Goal: Contribute content: Add original content to the website for others to see

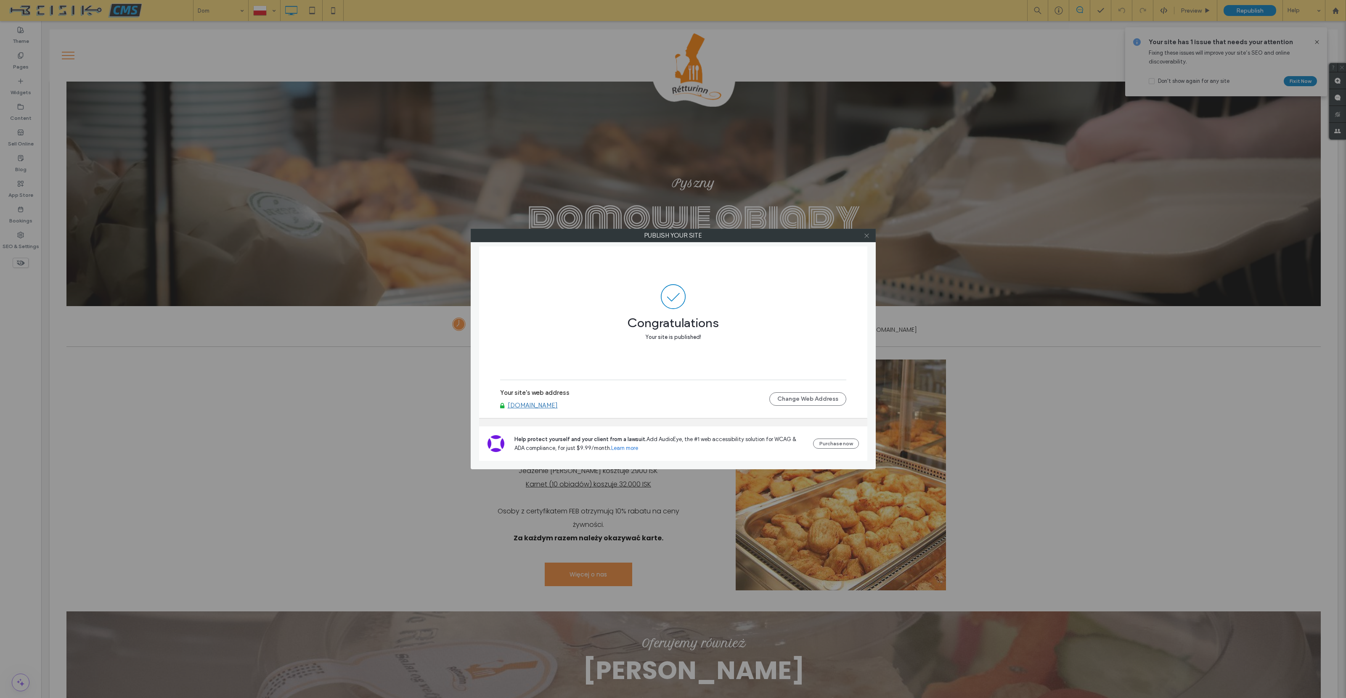
click at [867, 235] on icon at bounding box center [866, 236] width 6 height 6
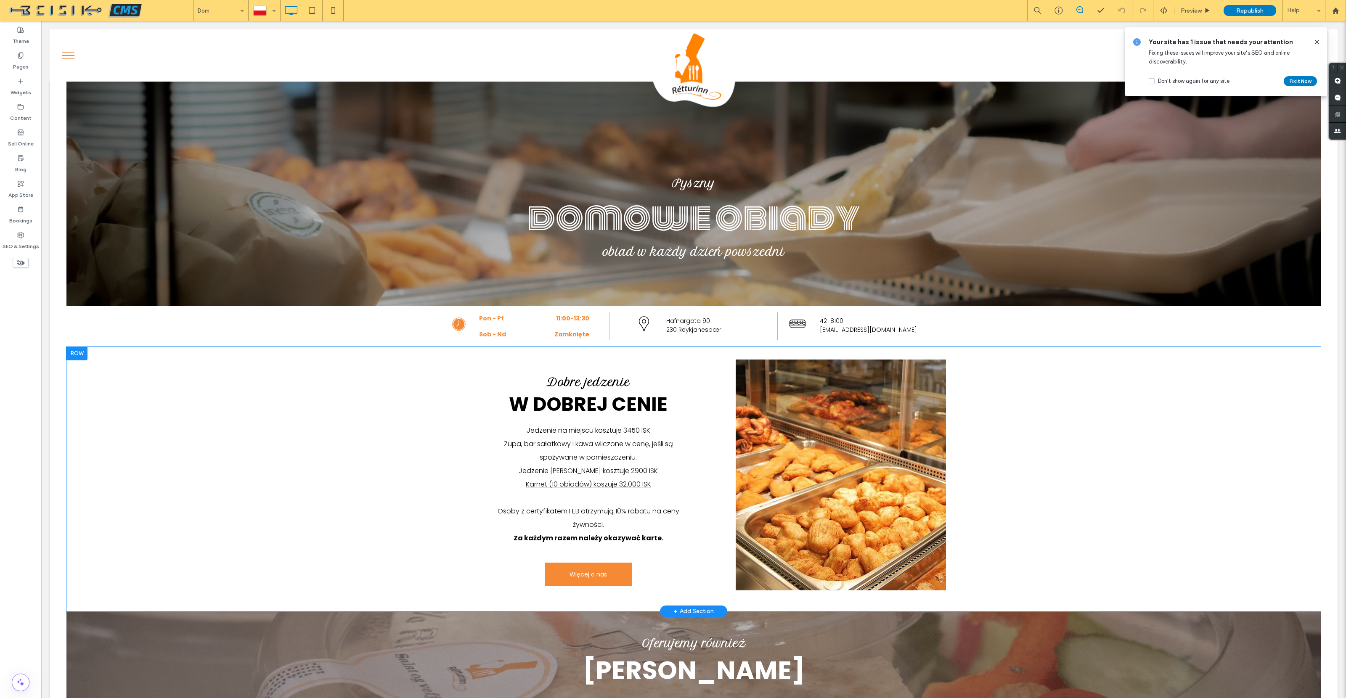
scroll to position [435, 0]
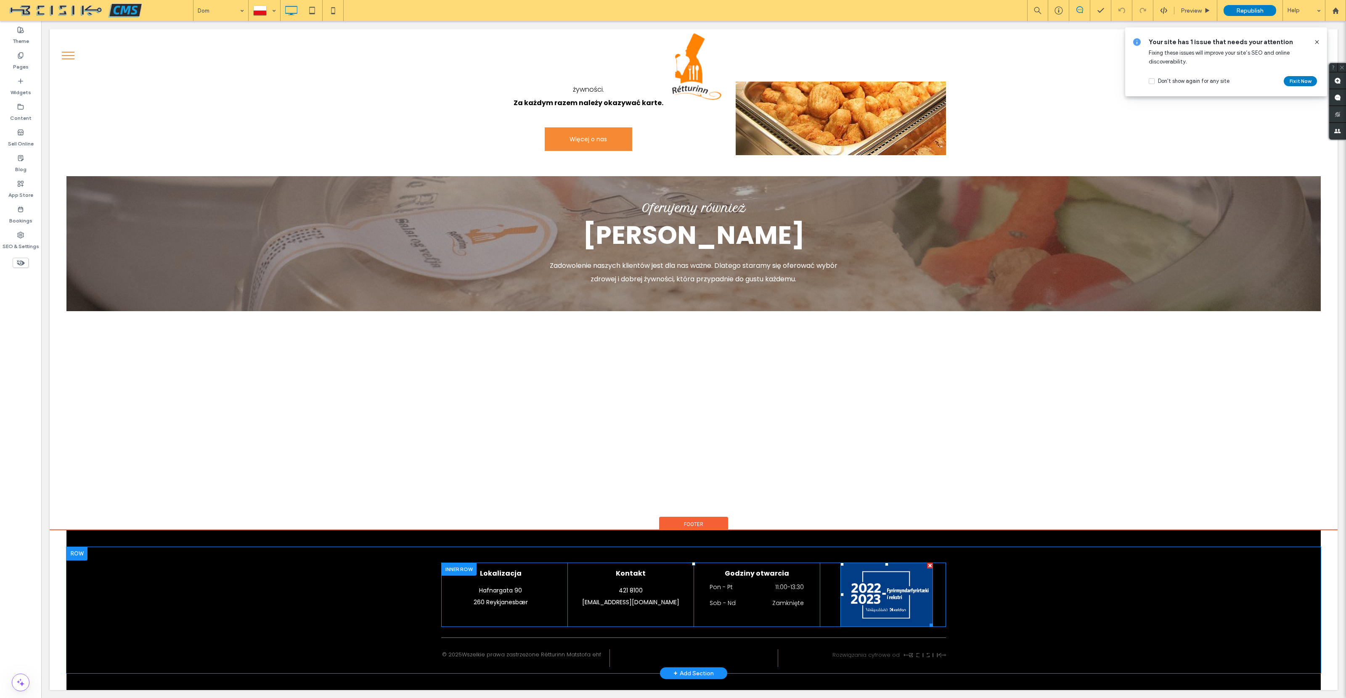
click at [894, 588] on img at bounding box center [886, 595] width 93 height 65
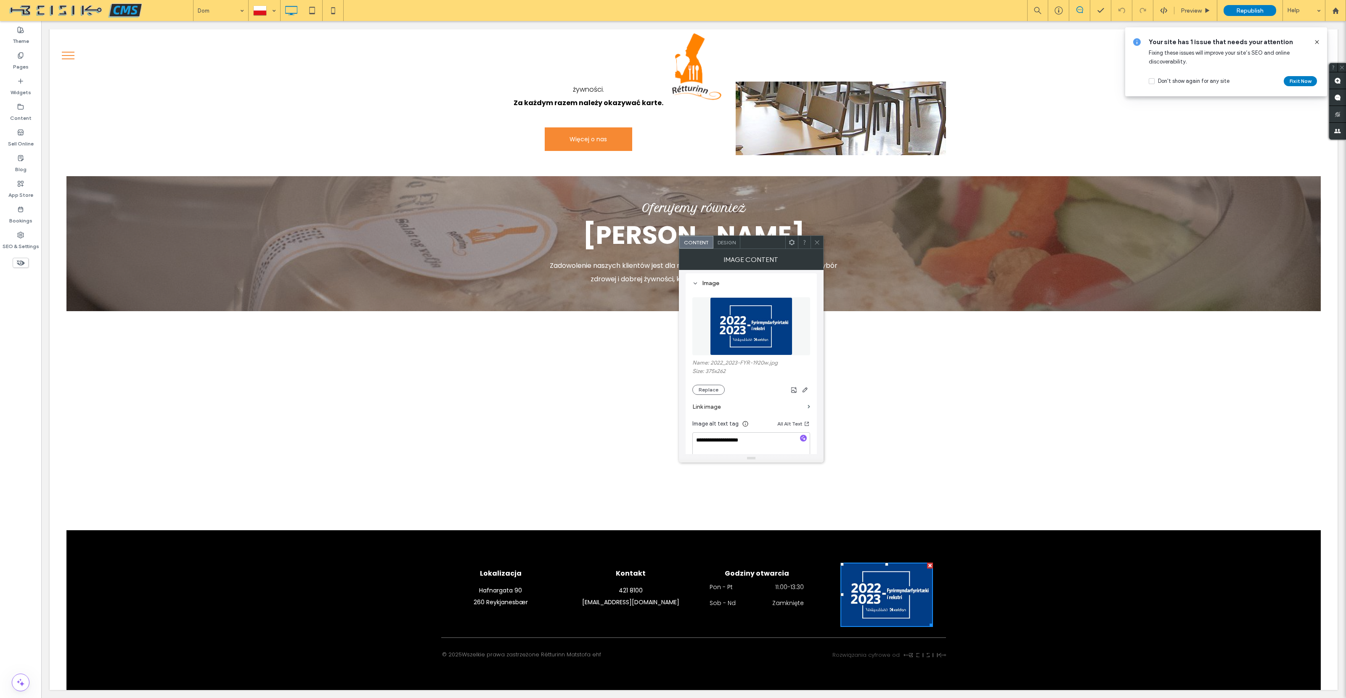
scroll to position [81, 0]
click at [712, 385] on button "Replace" at bounding box center [708, 385] width 32 height 10
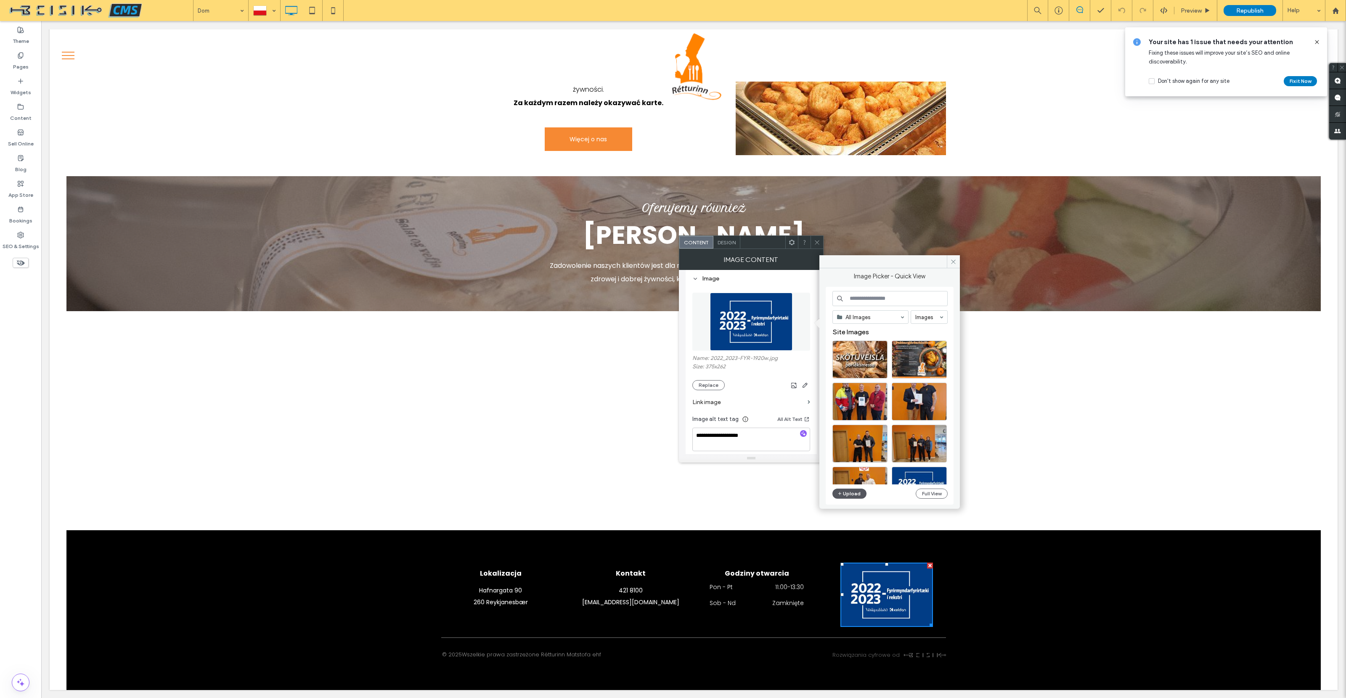
click at [850, 494] on button "Upload" at bounding box center [849, 494] width 34 height 10
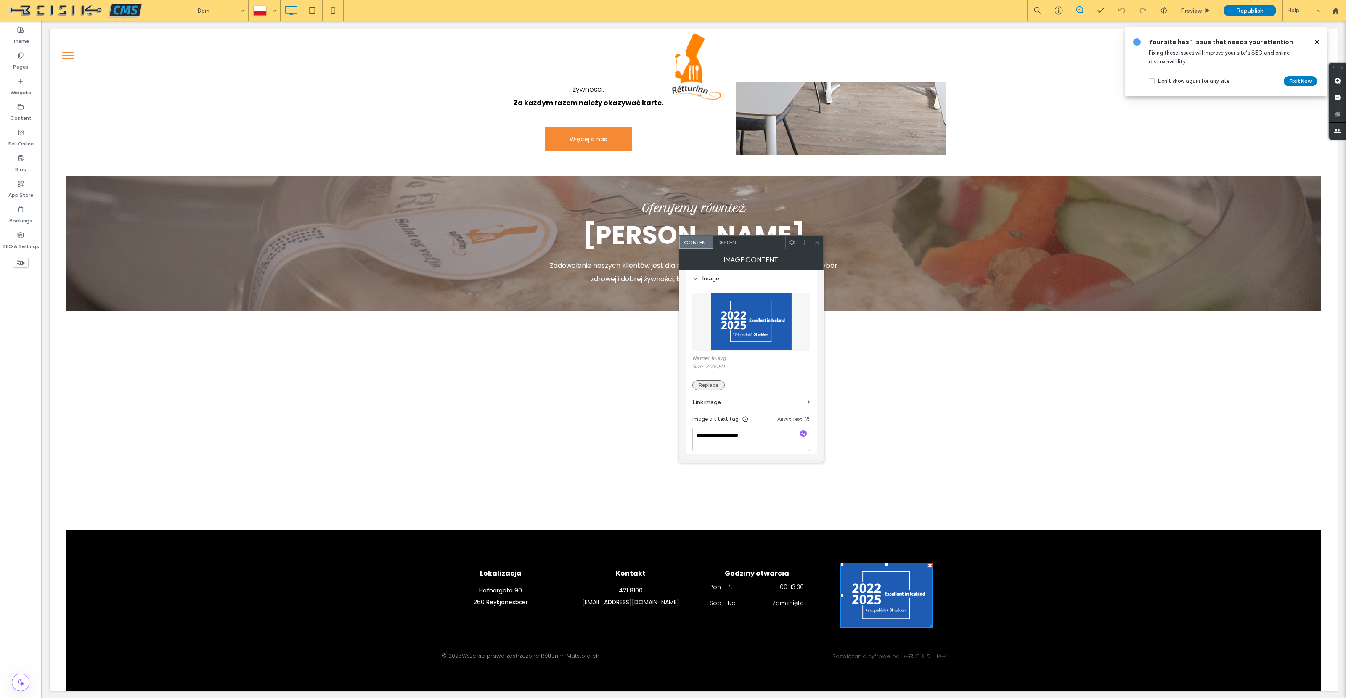
click at [705, 387] on button "Replace" at bounding box center [708, 385] width 32 height 10
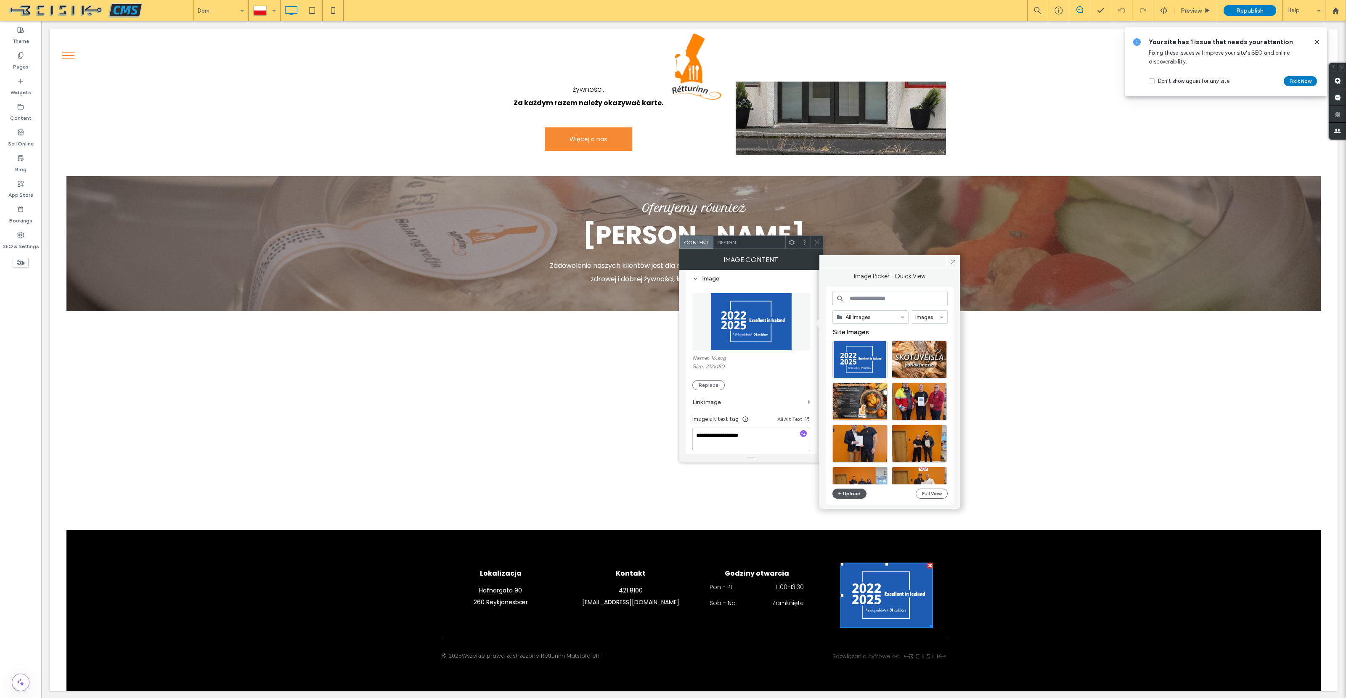
click at [856, 491] on button "Upload" at bounding box center [849, 494] width 34 height 10
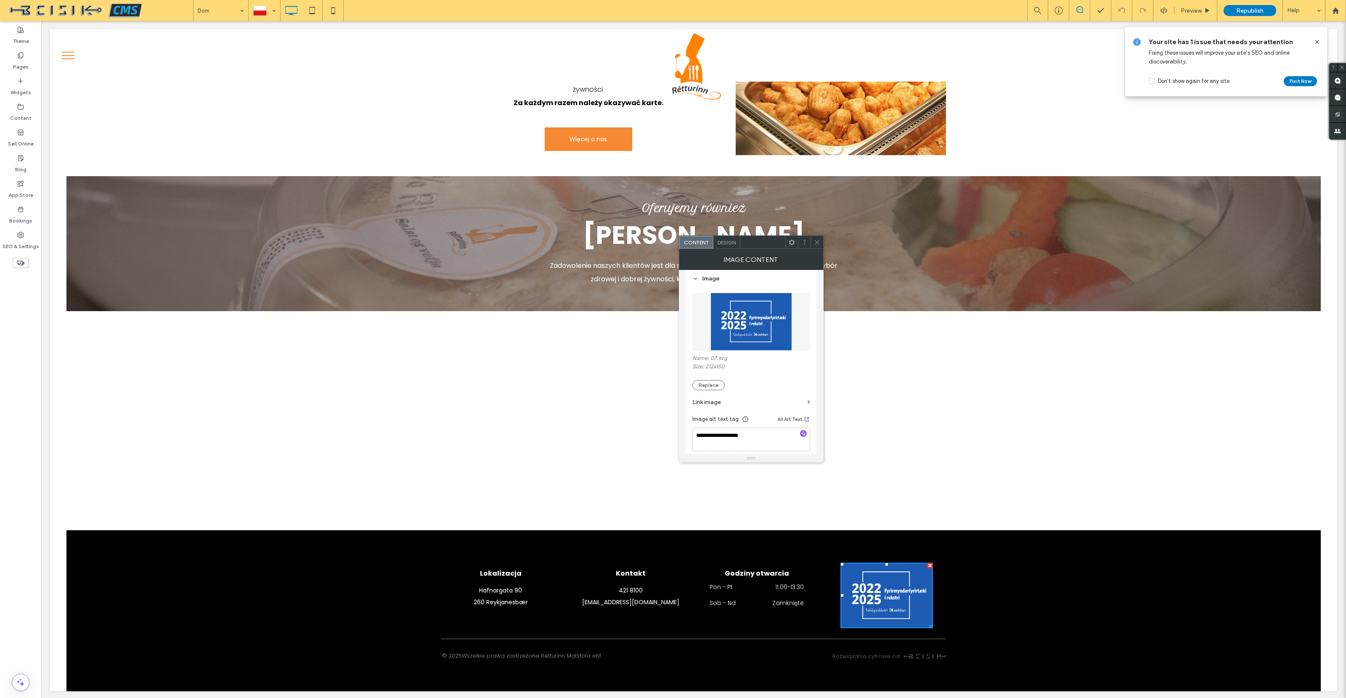
click at [815, 241] on icon at bounding box center [817, 242] width 6 height 6
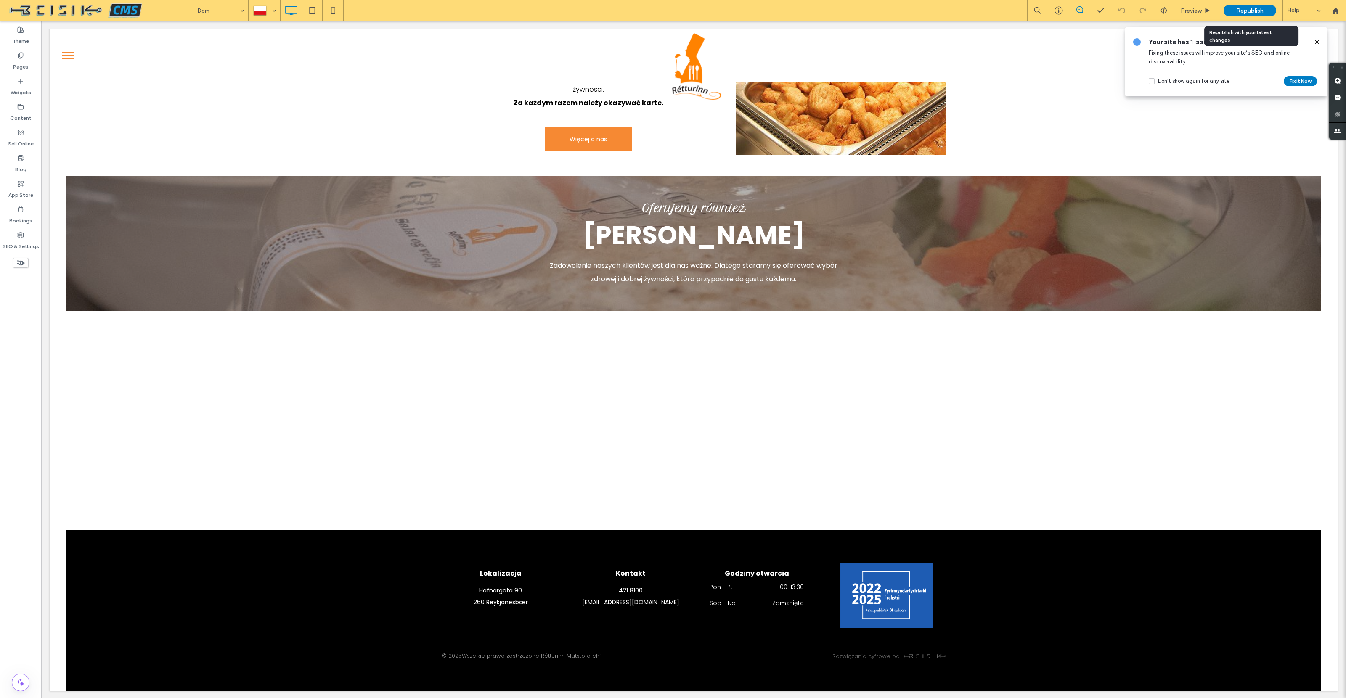
click at [1238, 9] on span "Republish" at bounding box center [1249, 10] width 27 height 7
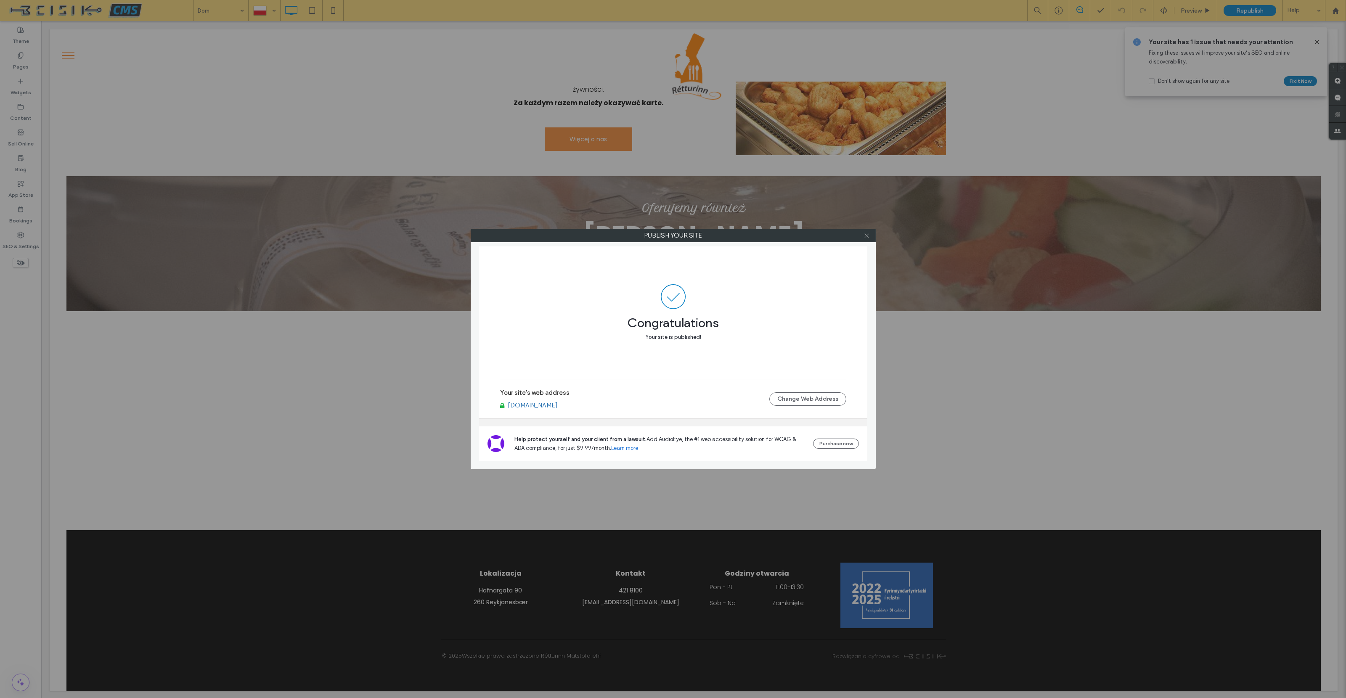
click at [868, 237] on icon at bounding box center [866, 236] width 6 height 6
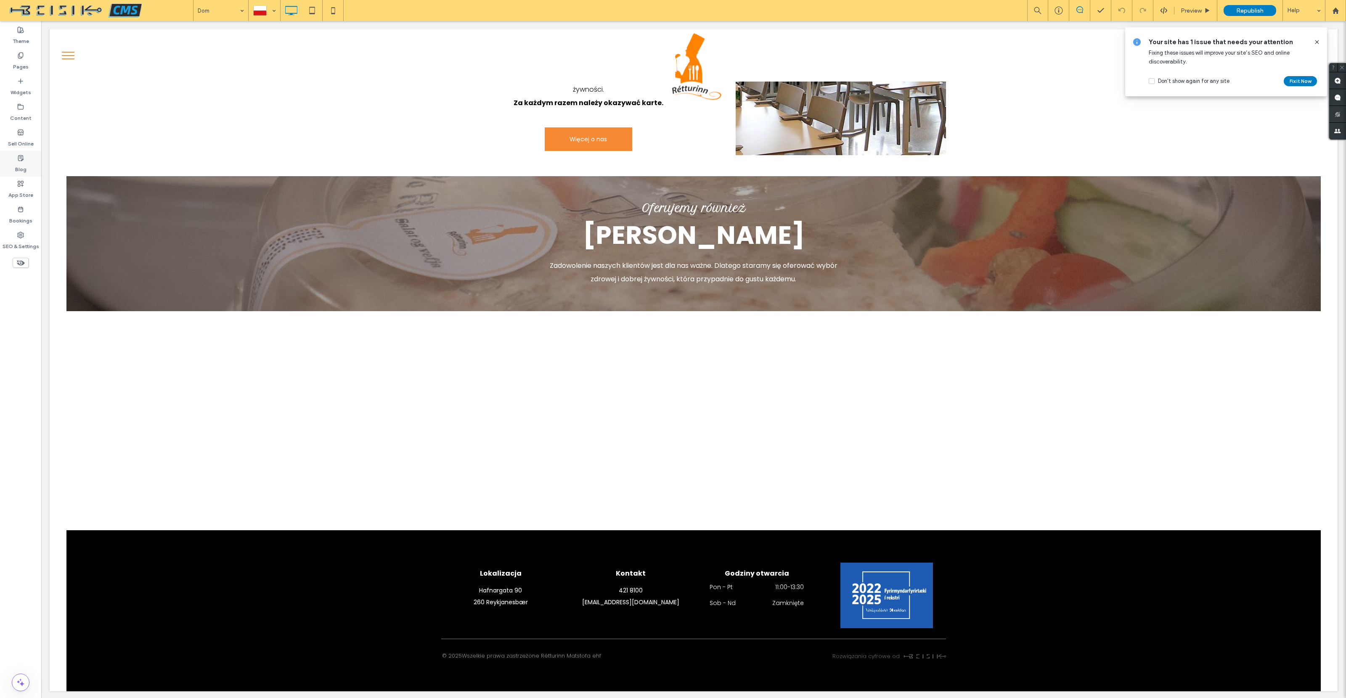
click at [24, 163] on label "Blog" at bounding box center [20, 167] width 11 height 12
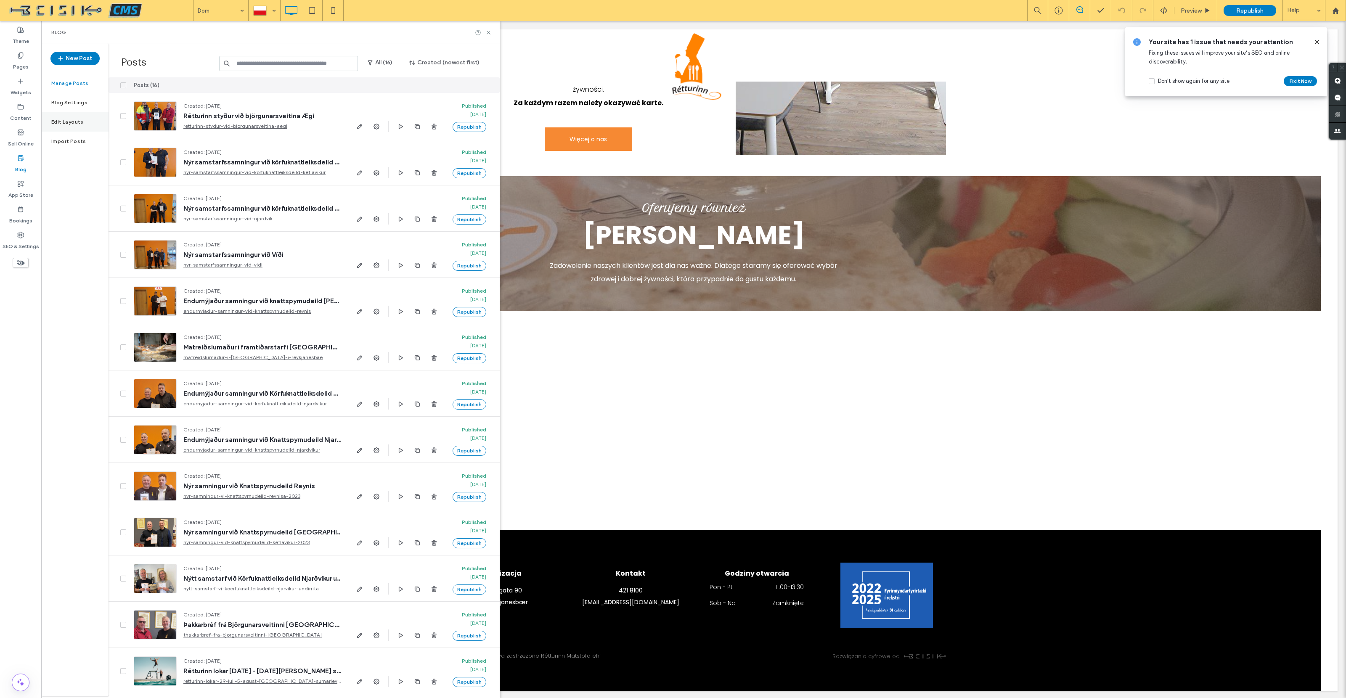
click at [71, 123] on label "Edit Layouts" at bounding box center [67, 122] width 32 height 6
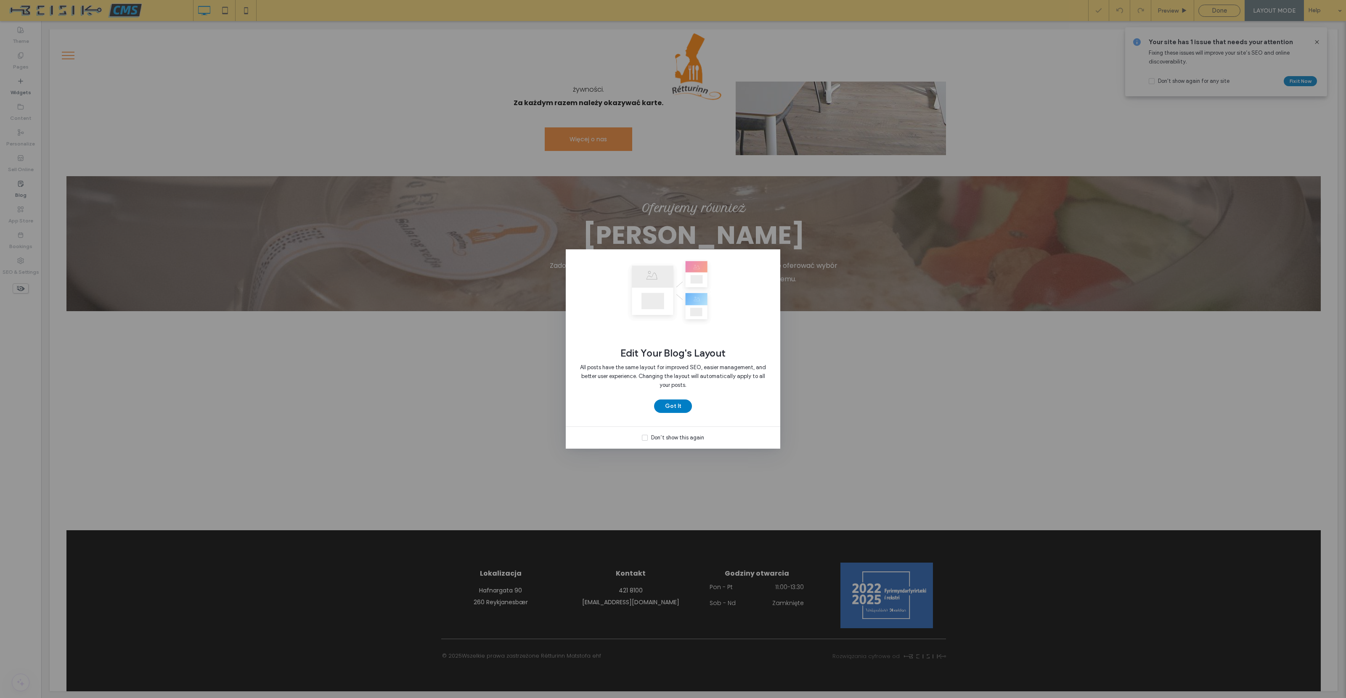
click at [683, 437] on div "Don’t show this again" at bounding box center [677, 438] width 53 height 8
click at [681, 406] on button "Got It" at bounding box center [673, 405] width 38 height 13
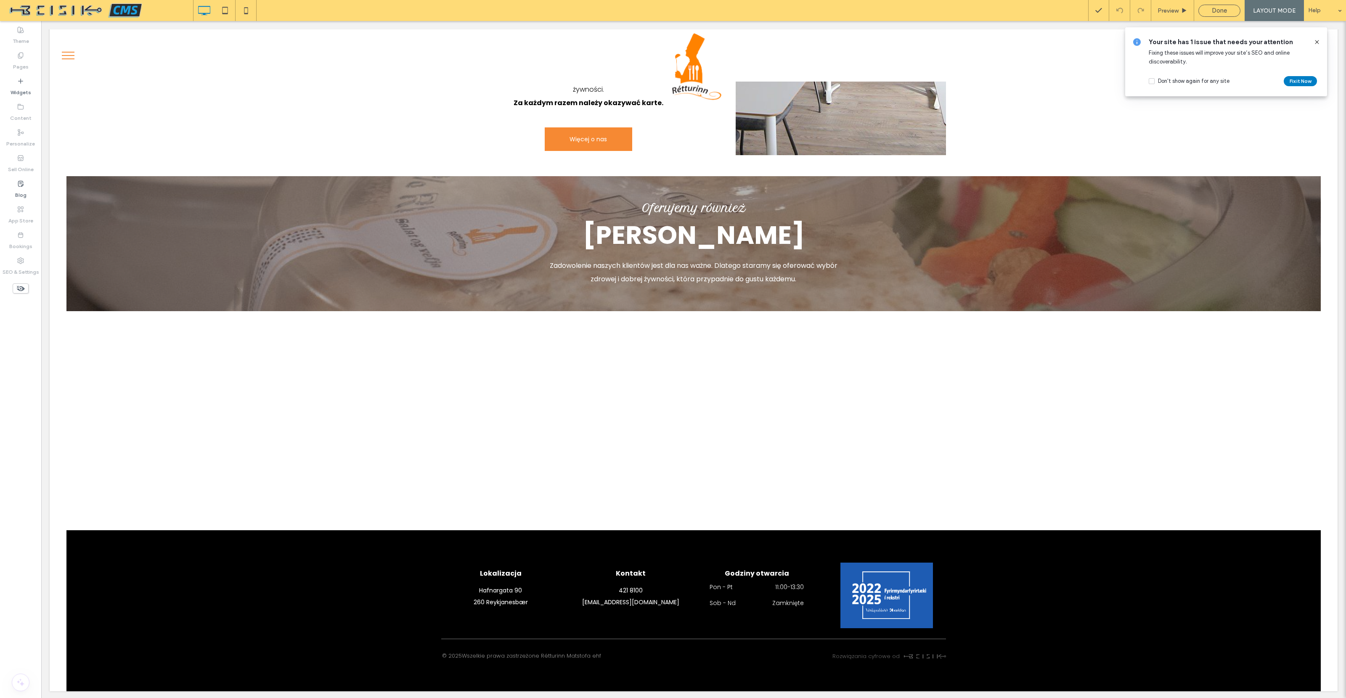
click at [1319, 44] on icon at bounding box center [1316, 42] width 7 height 7
click at [18, 187] on label "Blog" at bounding box center [20, 193] width 11 height 12
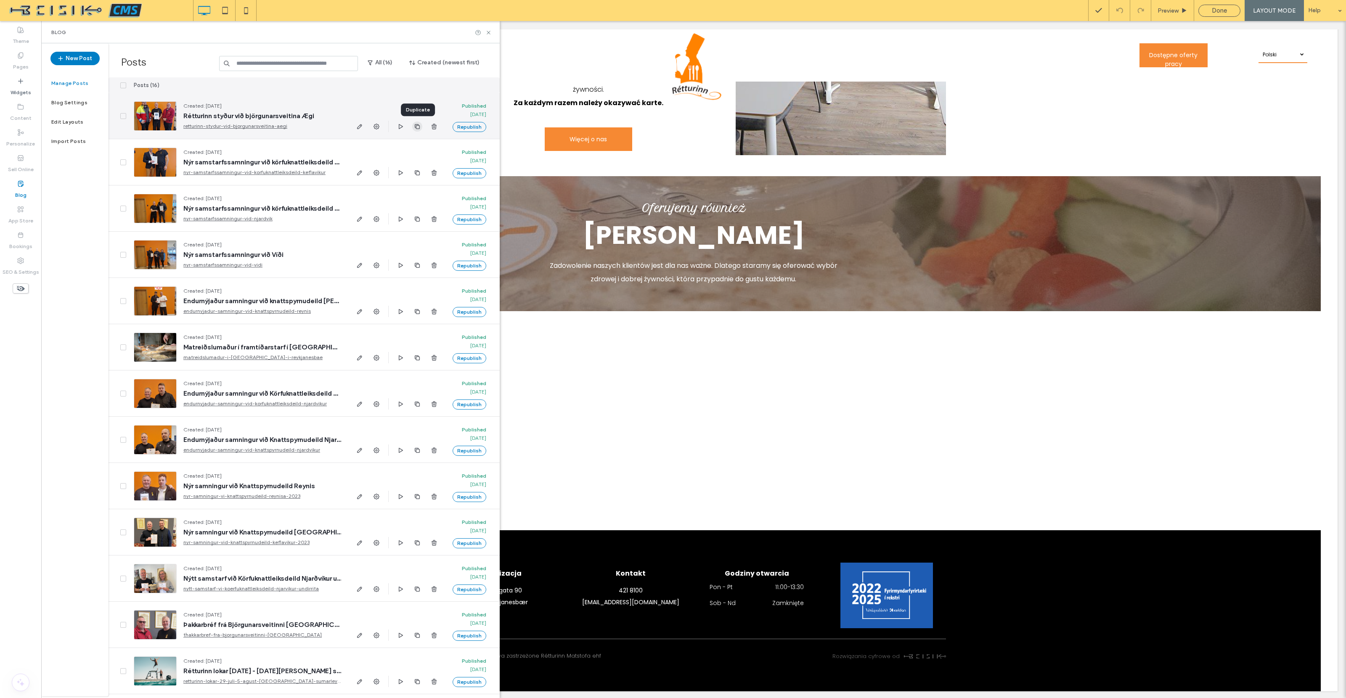
click at [418, 127] on icon "button" at bounding box center [417, 126] width 7 height 7
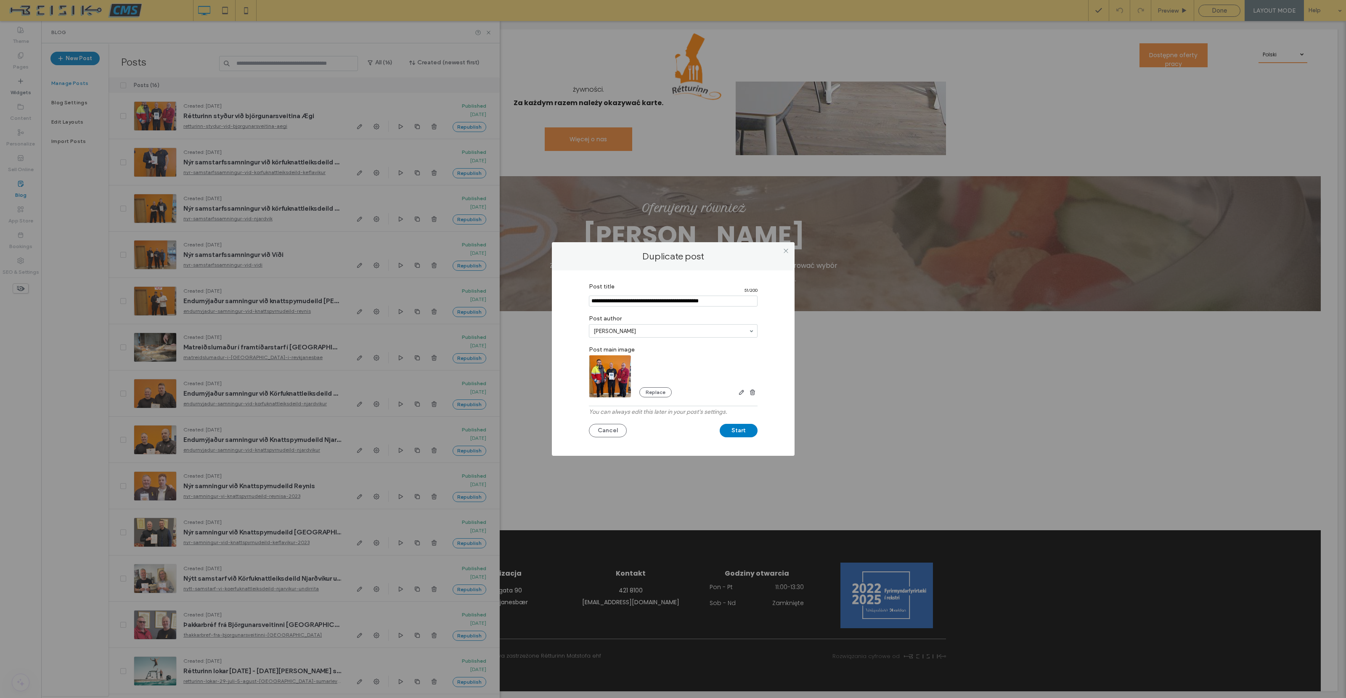
drag, startPoint x: 614, startPoint y: 302, endPoint x: 572, endPoint y: 302, distance: 41.6
click at [572, 302] on div "Post title 51 / 200 Post author Egill Vignisson Post main image Replace You can…" at bounding box center [672, 361] width 217 height 164
click at [605, 303] on input "Post title" at bounding box center [673, 301] width 169 height 11
drag, startPoint x: 605, startPoint y: 303, endPoint x: 722, endPoint y: 301, distance: 116.9
click at [722, 301] on input "Post title" at bounding box center [673, 301] width 169 height 11
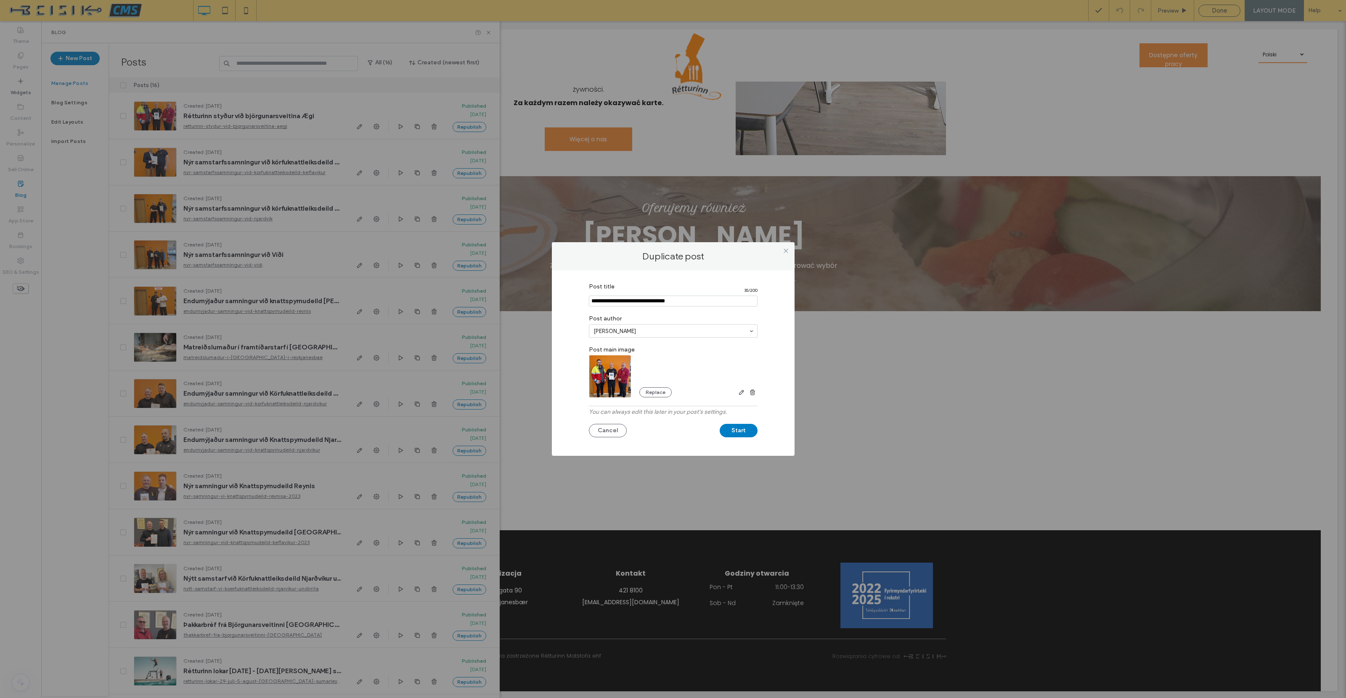
click at [664, 302] on input "Post title" at bounding box center [673, 301] width 169 height 11
drag, startPoint x: 664, startPoint y: 302, endPoint x: 698, endPoint y: 303, distance: 34.1
click at [698, 303] on input "Post title" at bounding box center [673, 301] width 169 height 11
type input "**********"
click at [656, 391] on button "Replace" at bounding box center [655, 392] width 32 height 10
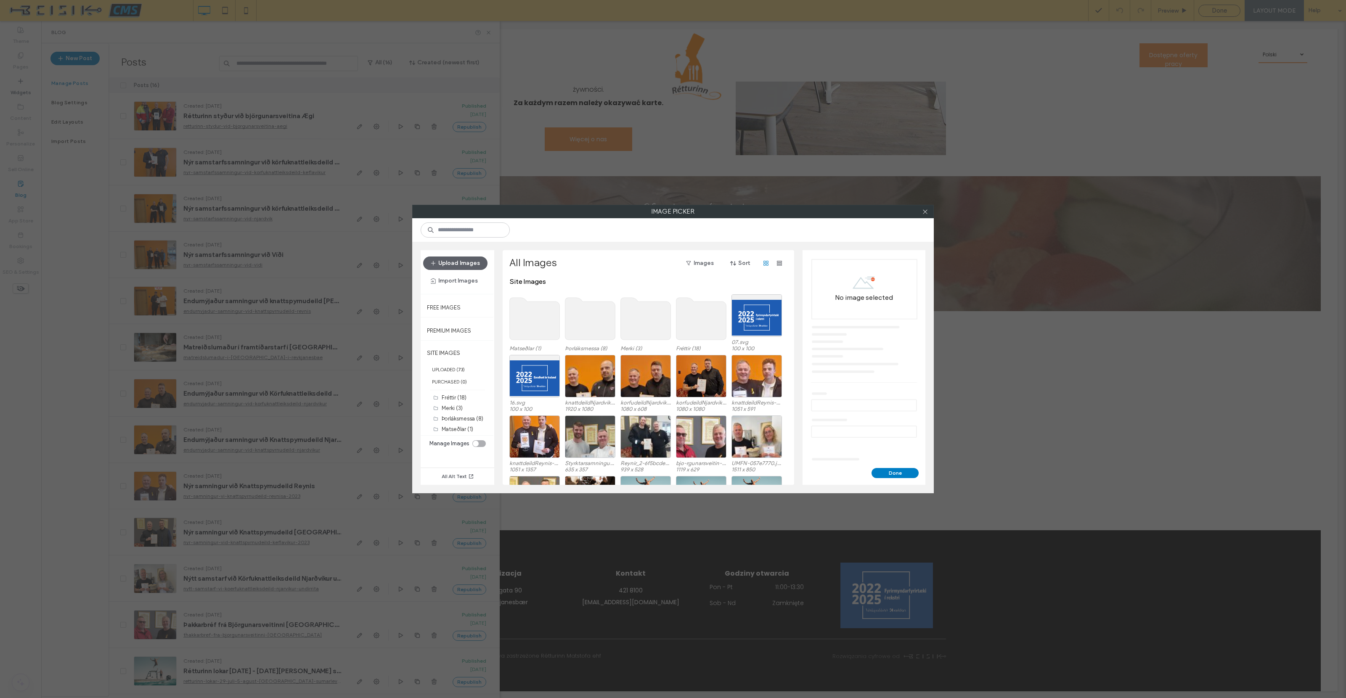
click at [698, 324] on use at bounding box center [701, 319] width 50 height 42
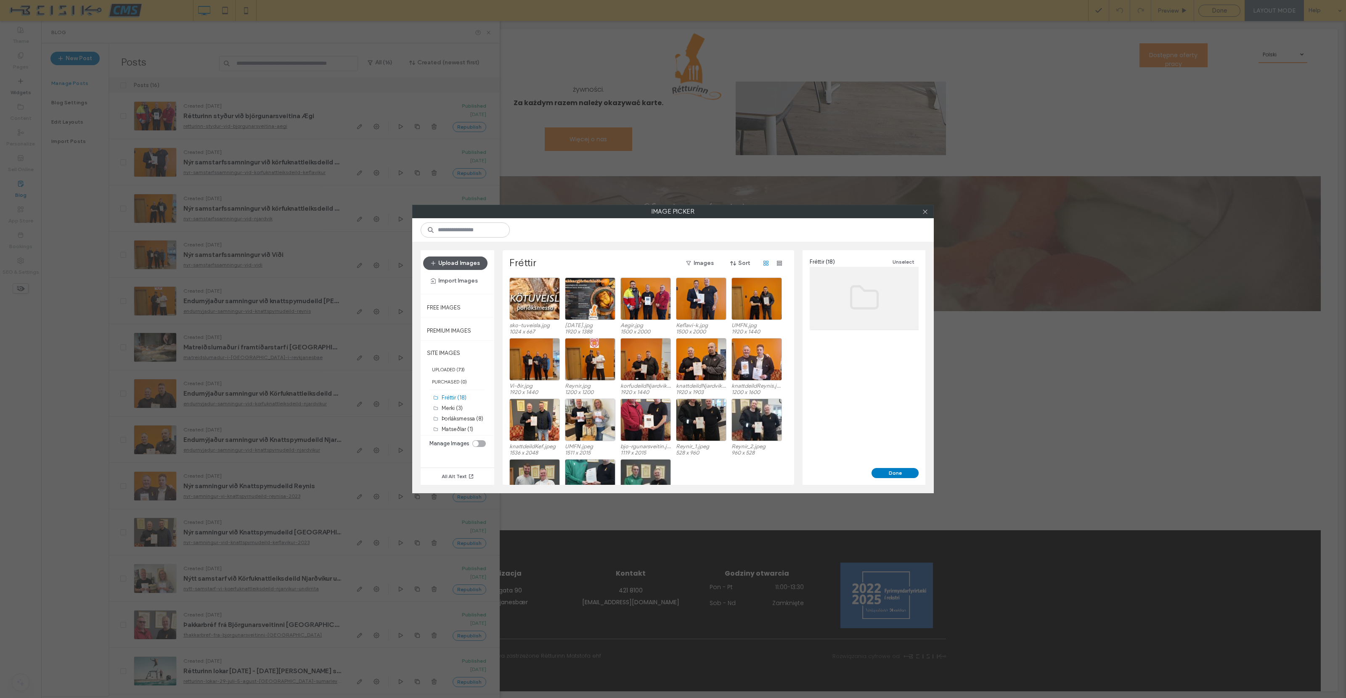
click at [458, 266] on button "Upload Images" at bounding box center [455, 263] width 64 height 13
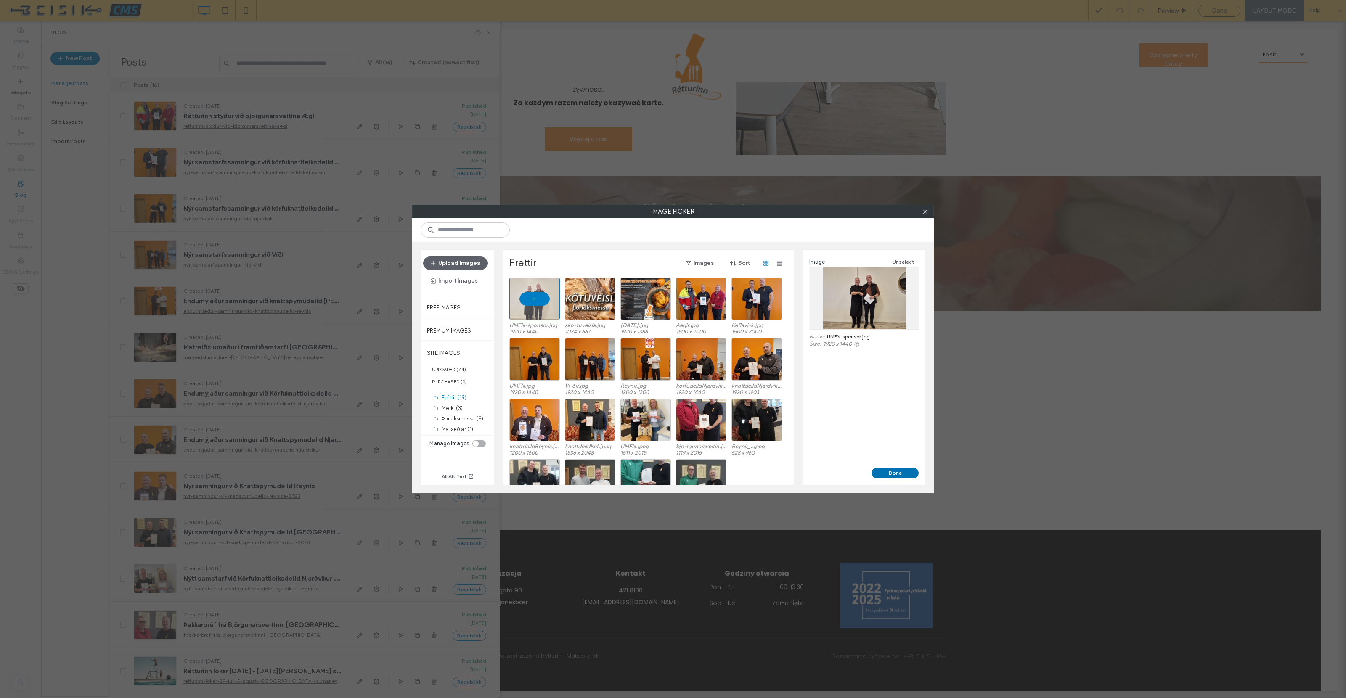
click at [897, 470] on button "Done" at bounding box center [894, 473] width 47 height 10
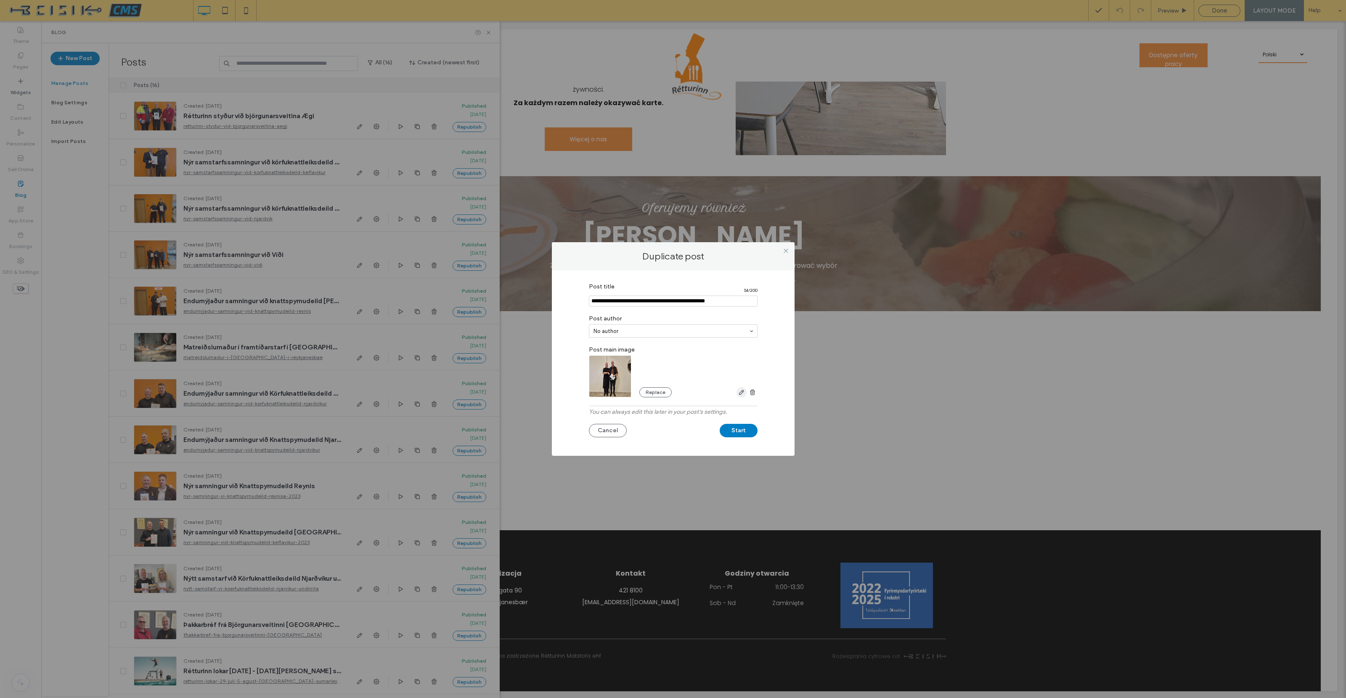
click at [741, 396] on span "button" at bounding box center [741, 392] width 10 height 10
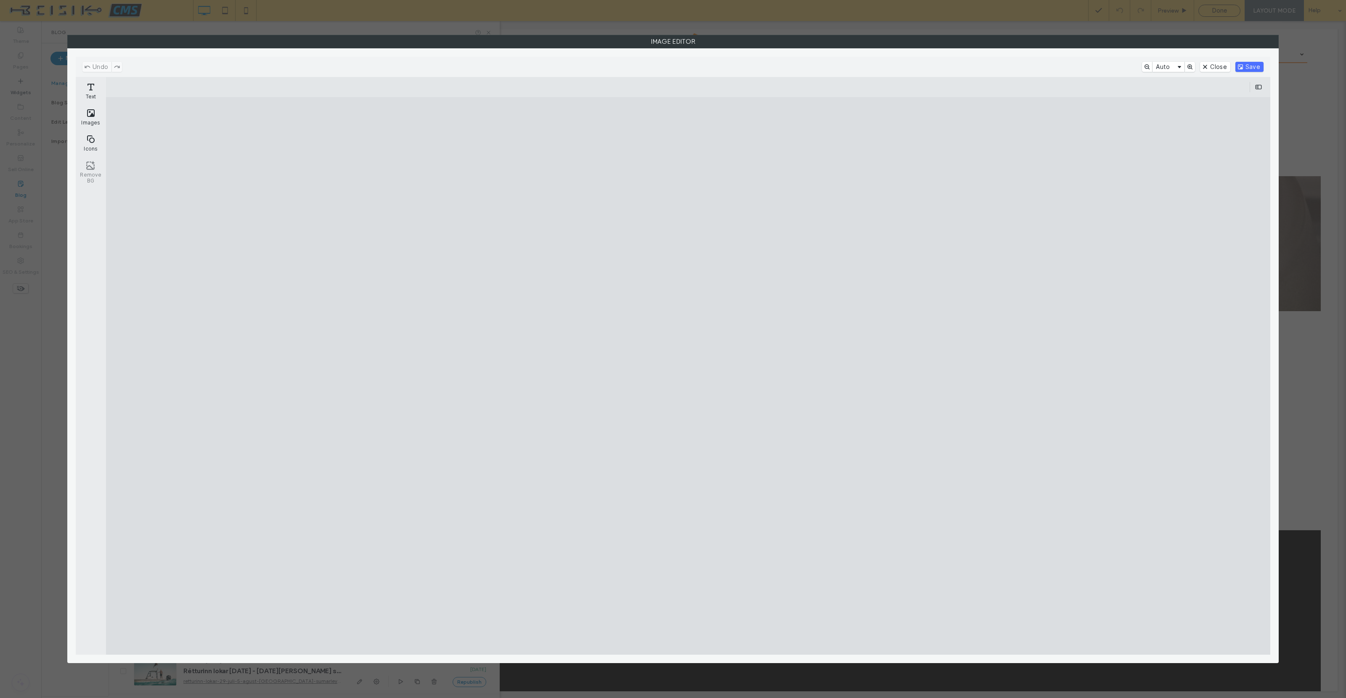
click at [688, 376] on cesdk-canvas "Editor canvas" at bounding box center [688, 376] width 0 height 0
click at [604, 87] on button "Crop" at bounding box center [602, 87] width 28 height 10
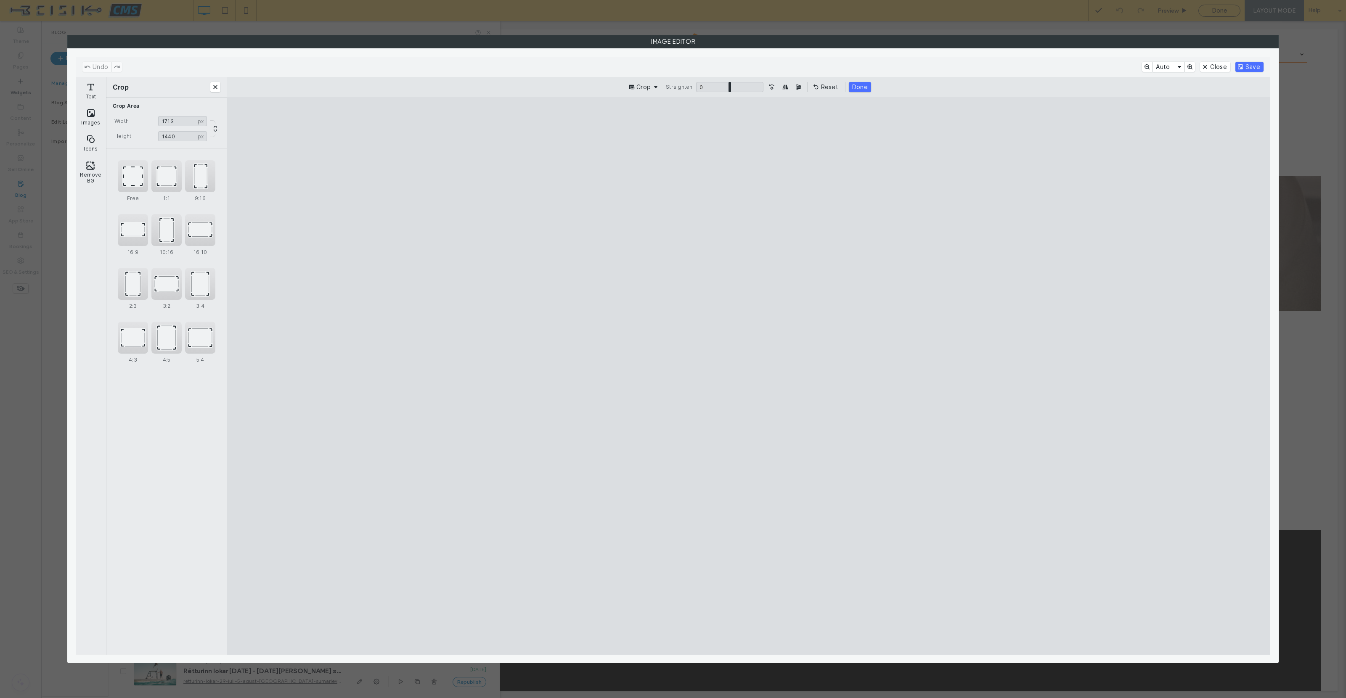
drag, startPoint x: 1047, startPoint y: 377, endPoint x: 984, endPoint y: 384, distance: 64.4
click at [748, 376] on cesdk-canvas "Editor canvas" at bounding box center [748, 376] width 0 height 0
type input "****"
drag, startPoint x: 484, startPoint y: 377, endPoint x: 552, endPoint y: 378, distance: 67.3
click at [748, 376] on cesdk-canvas "Editor canvas" at bounding box center [748, 376] width 0 height 0
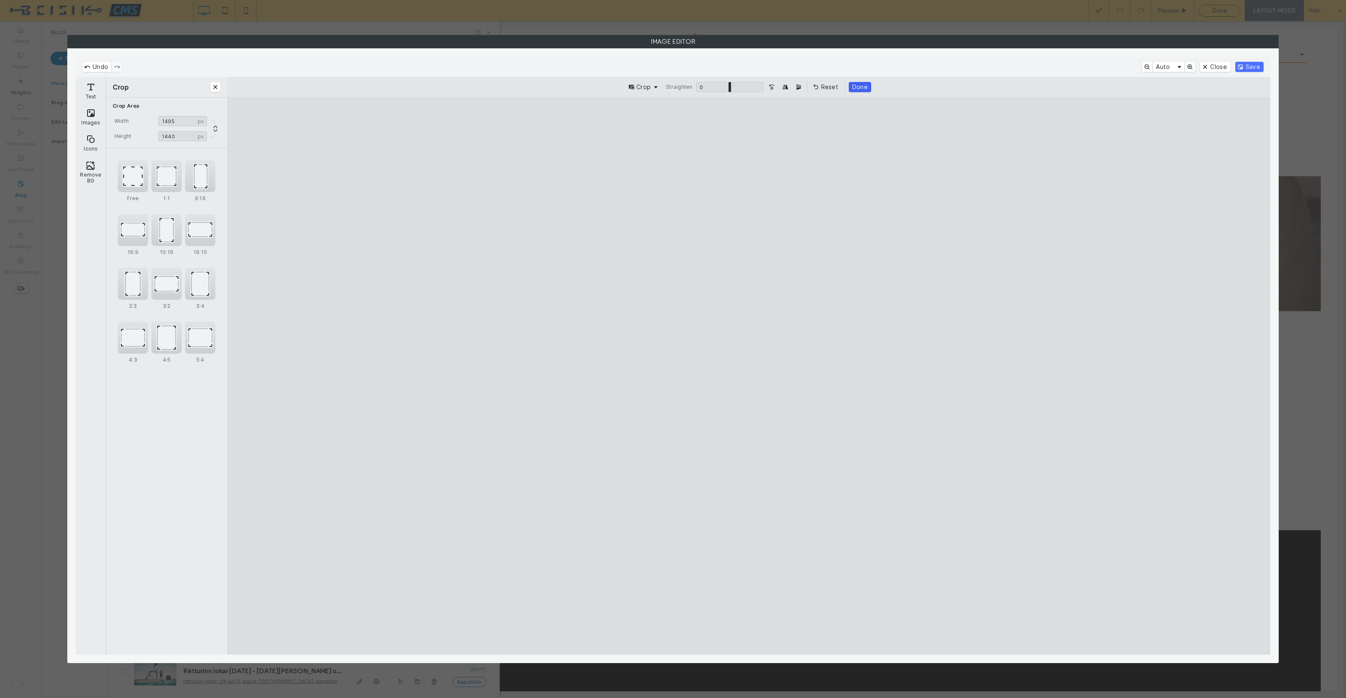
click at [862, 85] on button "Done" at bounding box center [860, 87] width 22 height 10
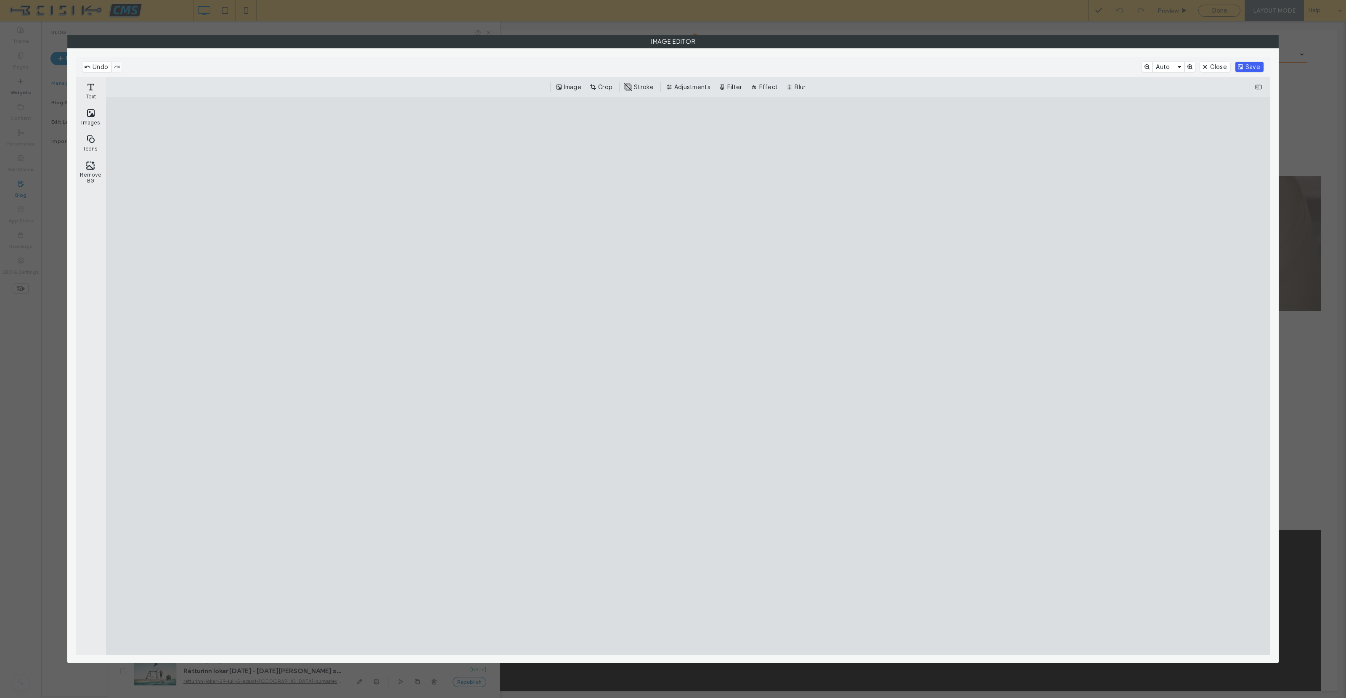
click at [1255, 66] on button "Save" at bounding box center [1249, 67] width 28 height 10
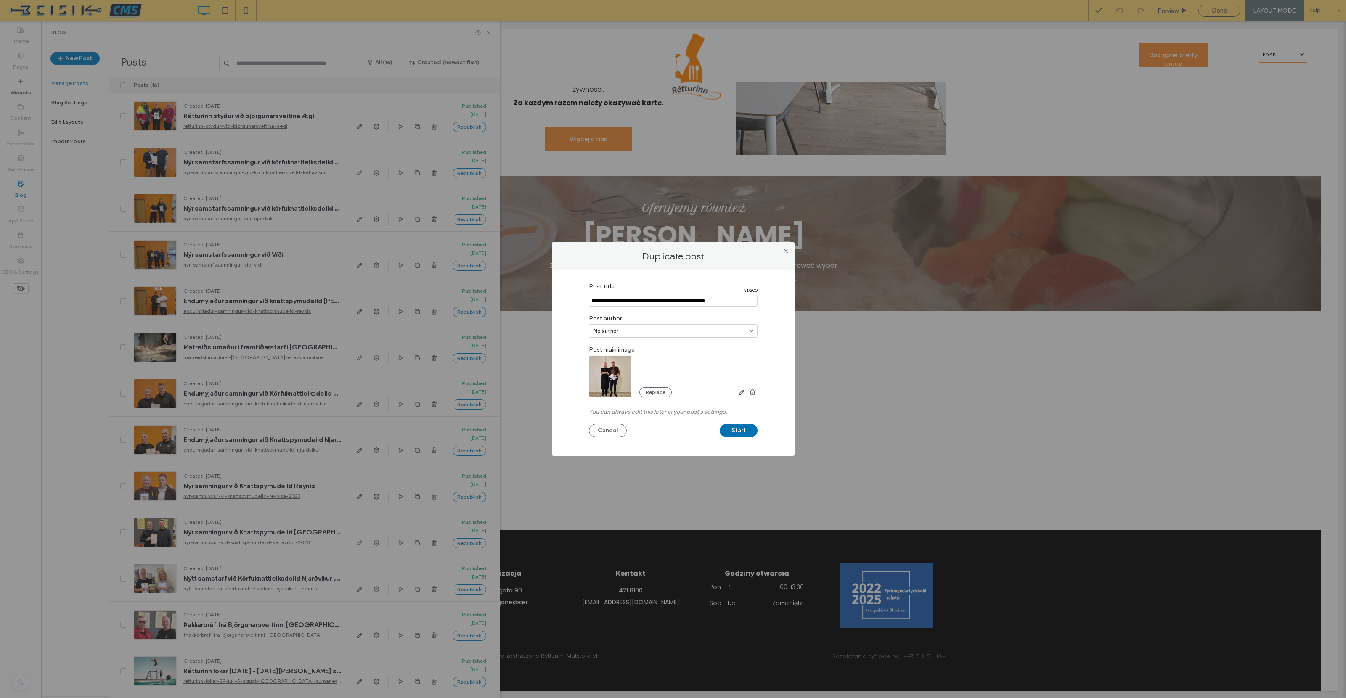
click at [739, 430] on button "Start" at bounding box center [738, 430] width 38 height 13
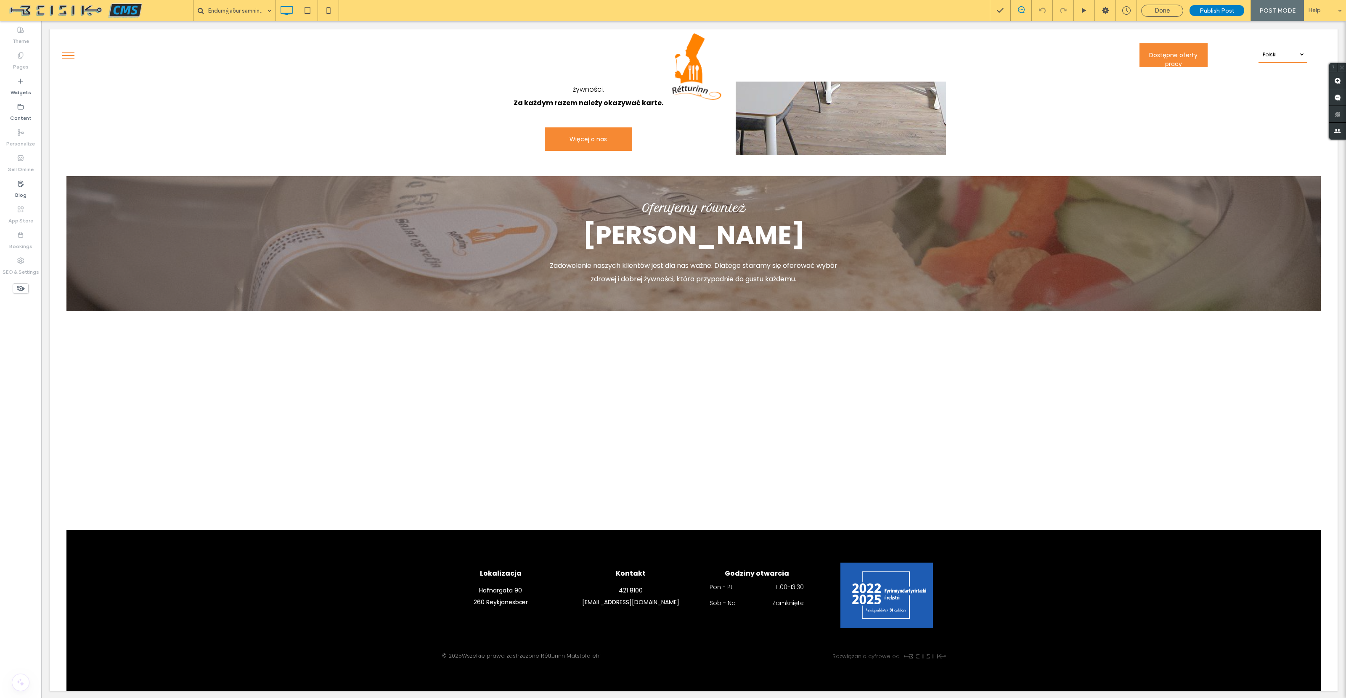
type input "*******"
type input "**"
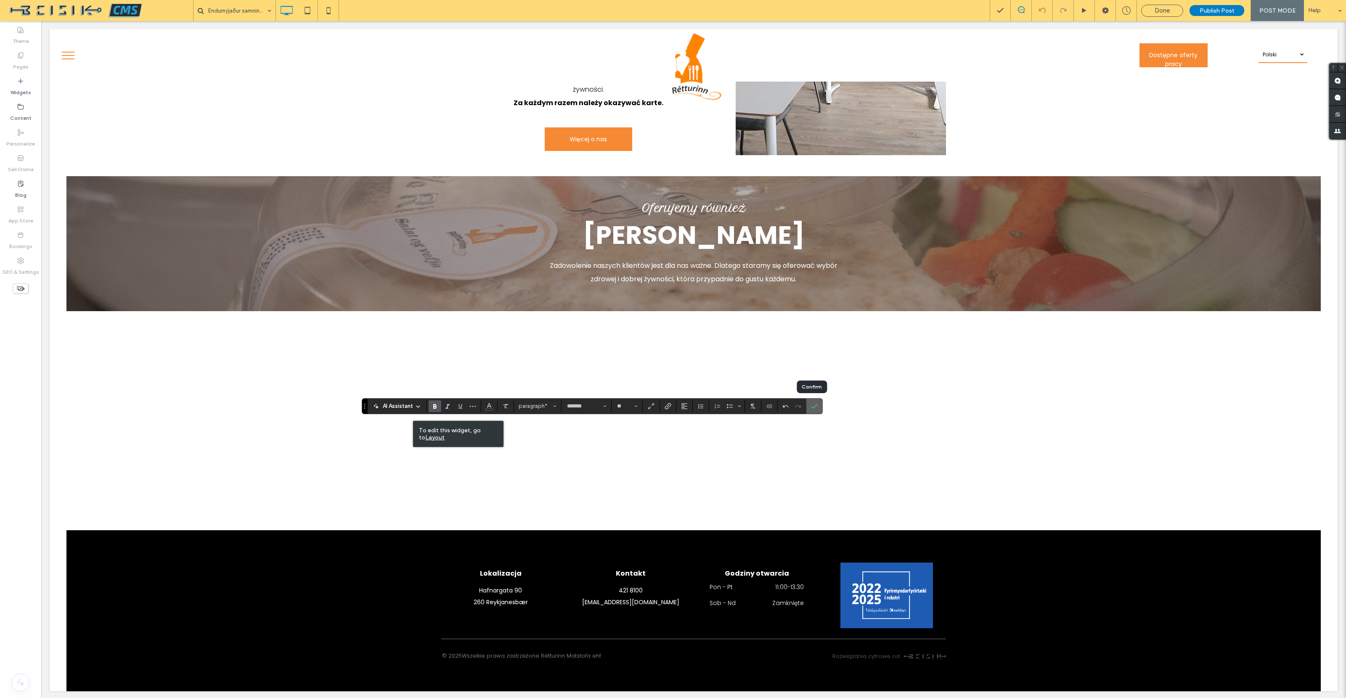
click at [812, 407] on icon "Confirm" at bounding box center [814, 406] width 7 height 7
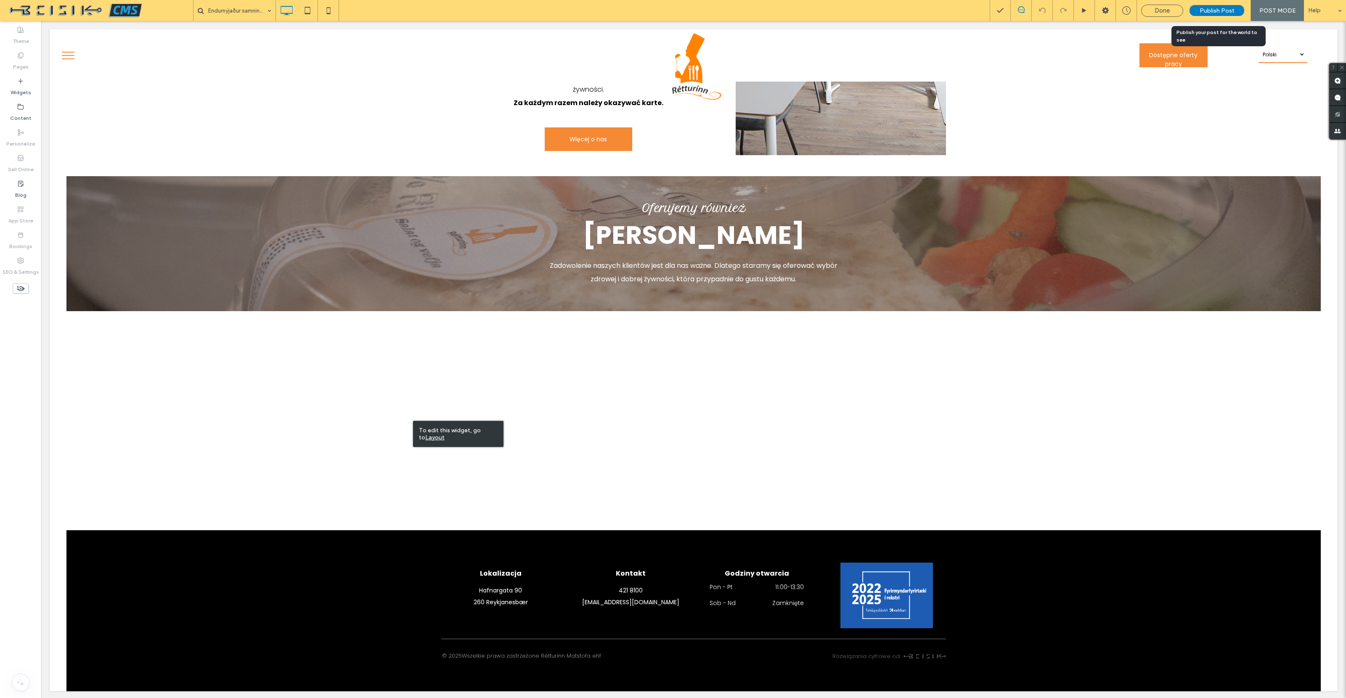
click at [1218, 12] on span "Publish Post" at bounding box center [1216, 10] width 35 height 7
click at [22, 190] on label "Blog" at bounding box center [20, 193] width 11 height 12
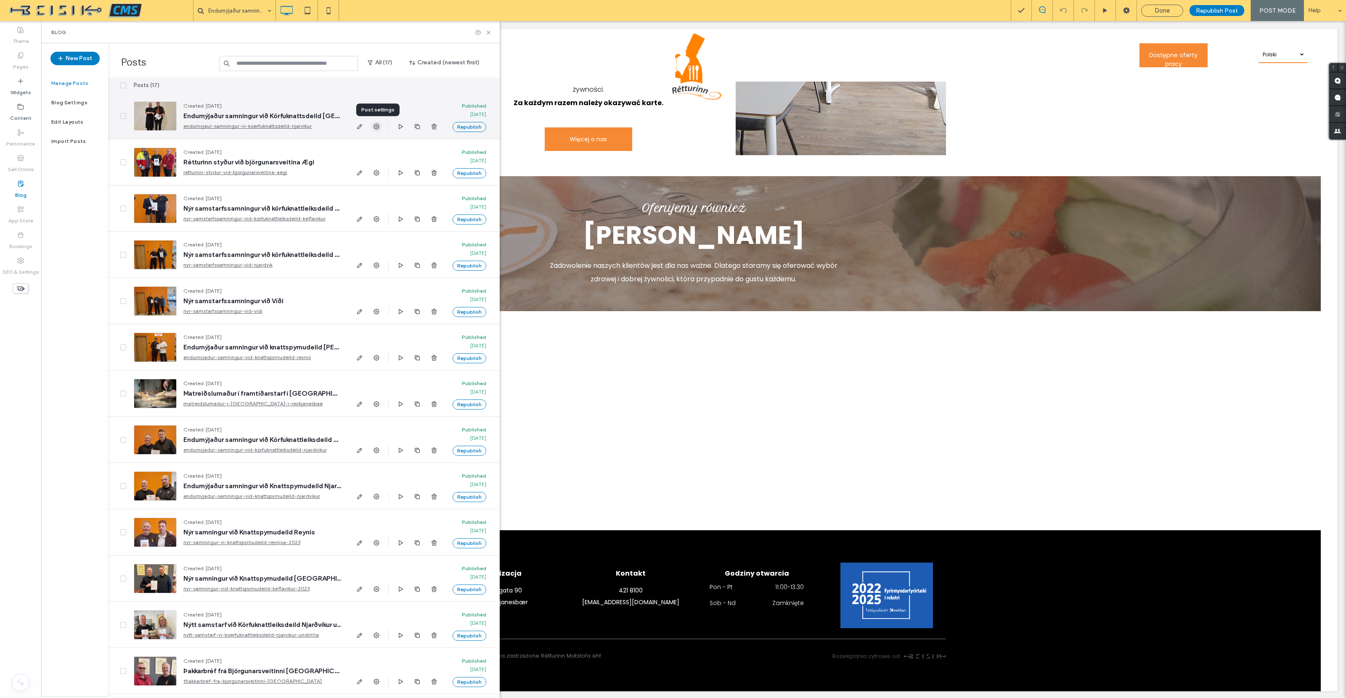
click at [377, 127] on icon "button" at bounding box center [376, 126] width 7 height 7
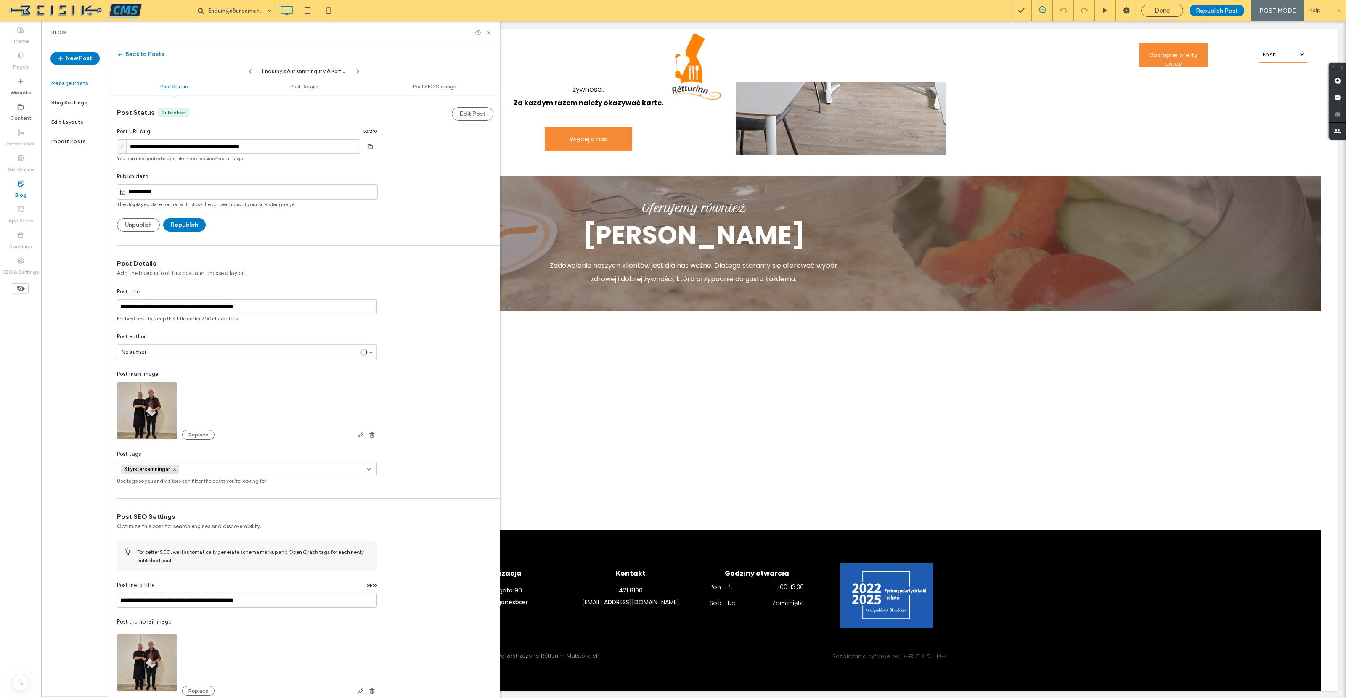
scroll to position [0, 0]
click at [155, 148] on input "**********" at bounding box center [238, 146] width 243 height 15
drag, startPoint x: 199, startPoint y: 148, endPoint x: 213, endPoint y: 154, distance: 14.9
click at [199, 148] on input "**********" at bounding box center [238, 146] width 243 height 15
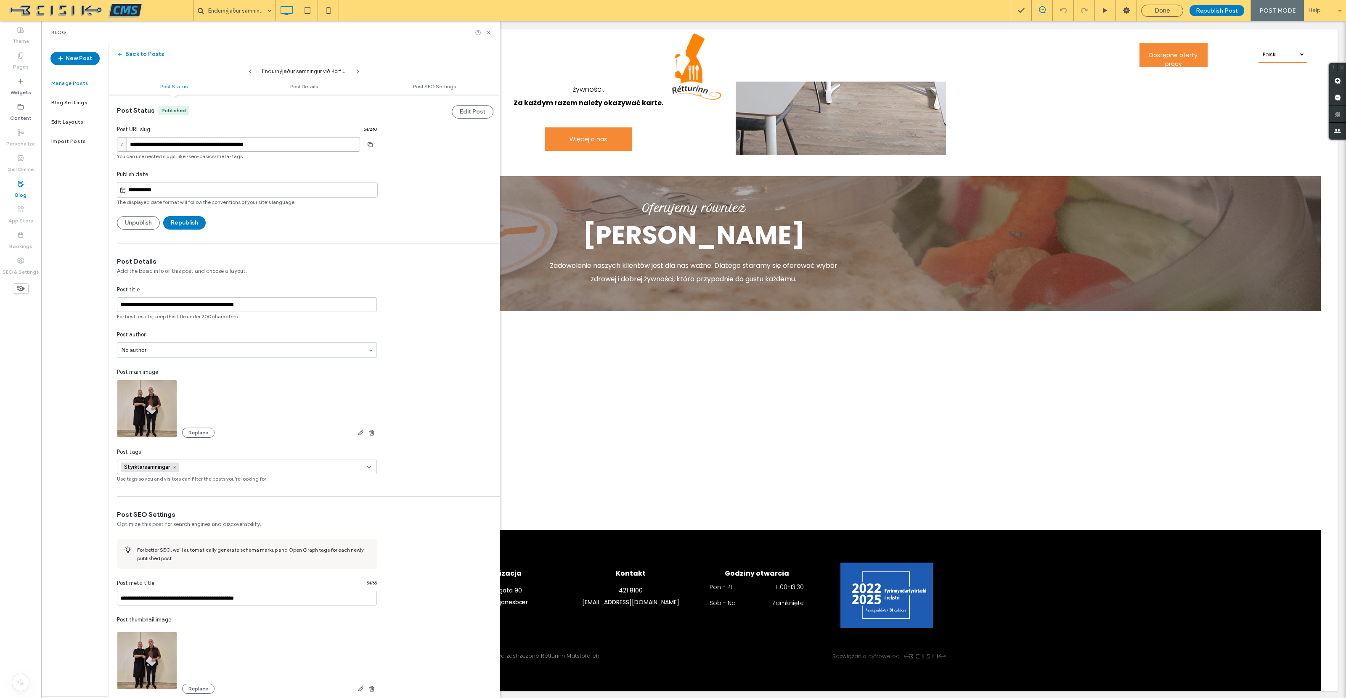
drag, startPoint x: 213, startPoint y: 147, endPoint x: 219, endPoint y: 153, distance: 8.3
click at [213, 147] on input "**********" at bounding box center [238, 144] width 243 height 15
type input "**********"
click at [150, 188] on input "**********" at bounding box center [251, 191] width 251 height 10
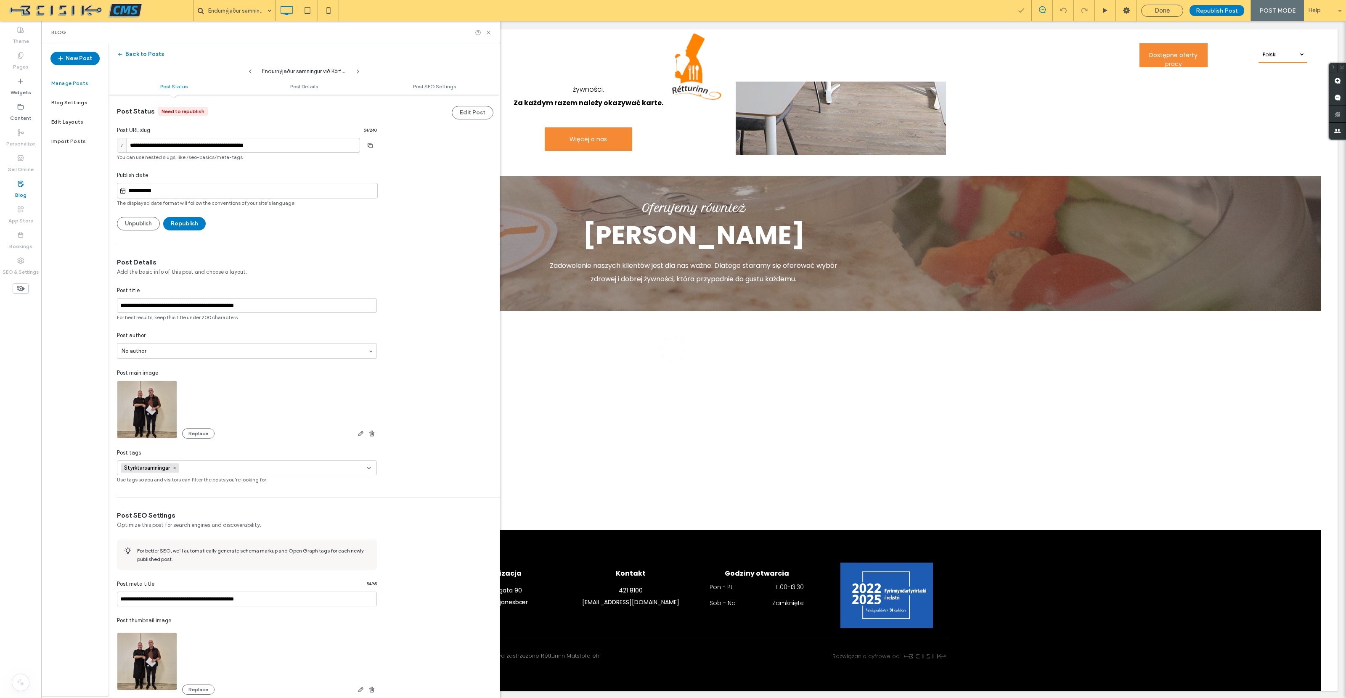
click at [225, 140] on div at bounding box center [673, 349] width 1346 height 698
click at [136, 191] on input "**********" at bounding box center [251, 191] width 251 height 10
click at [226, 143] on div "15" at bounding box center [224, 142] width 11 height 11
type input "**********"
click at [189, 221] on button "Republish" at bounding box center [184, 224] width 42 height 13
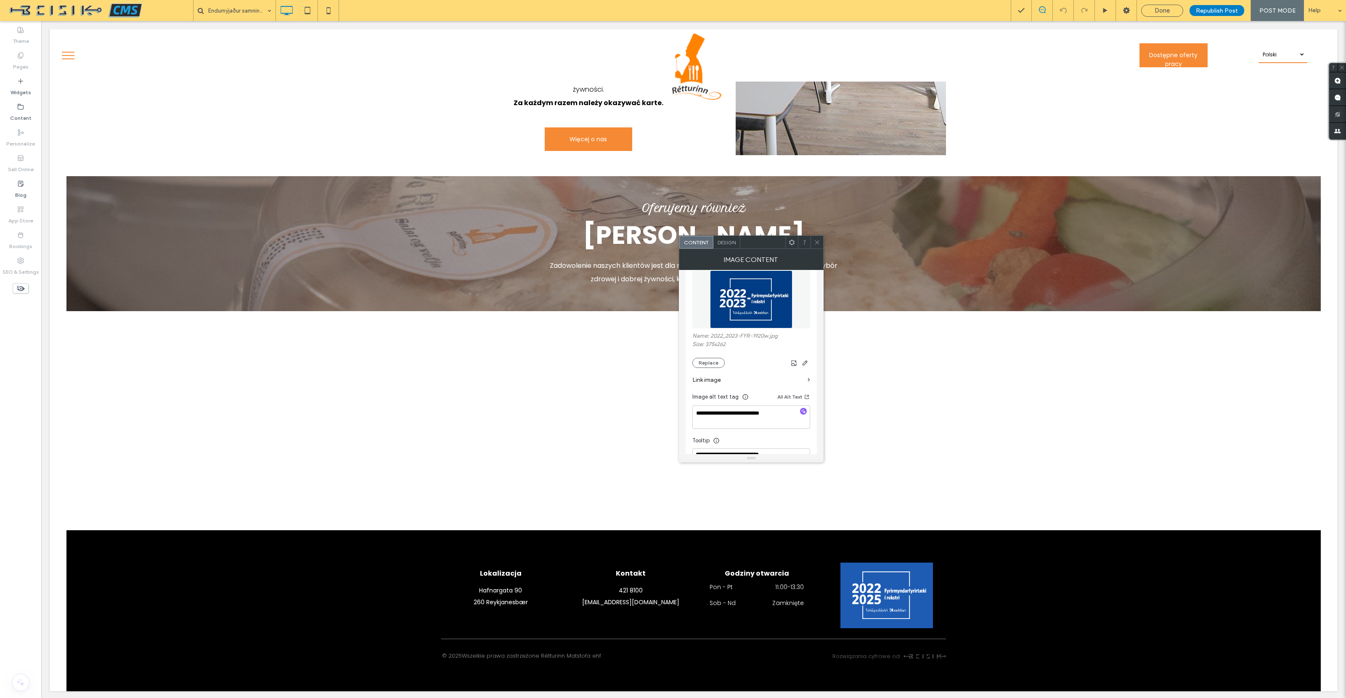
scroll to position [104, 0]
click at [710, 362] on button "Replace" at bounding box center [708, 362] width 32 height 10
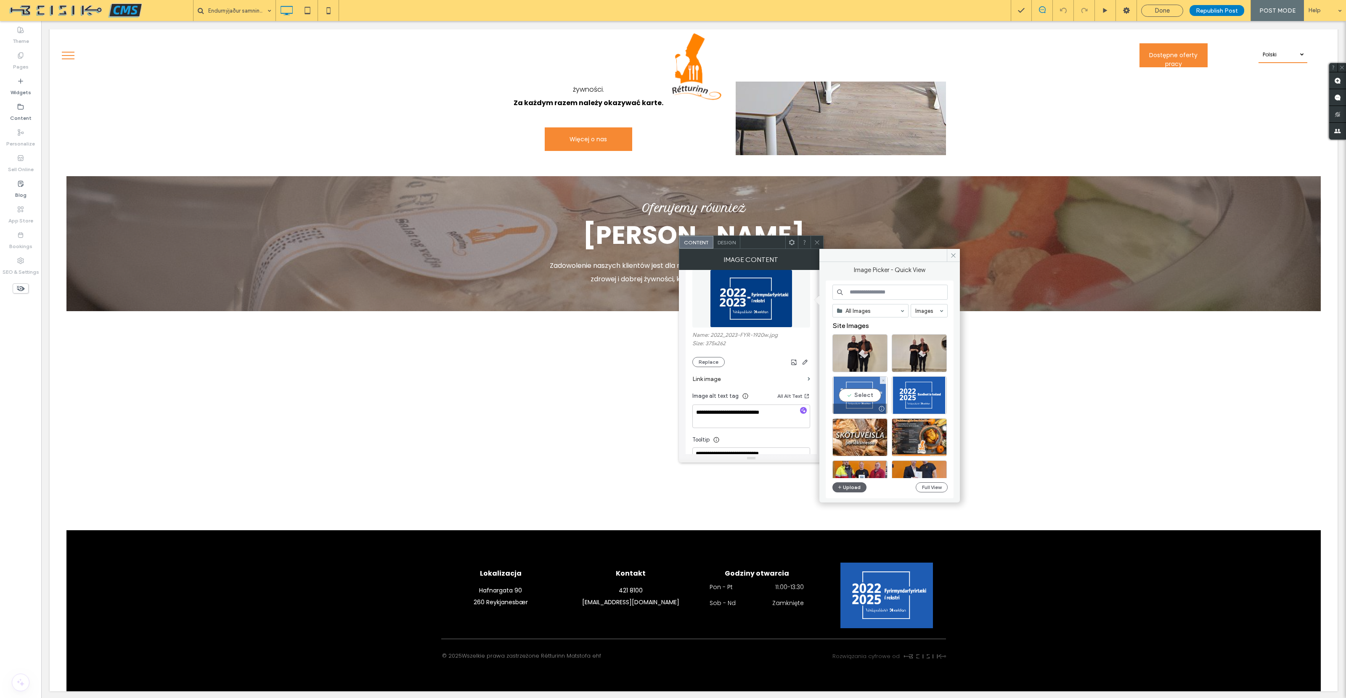
click at [865, 395] on div "Select" at bounding box center [859, 395] width 55 height 38
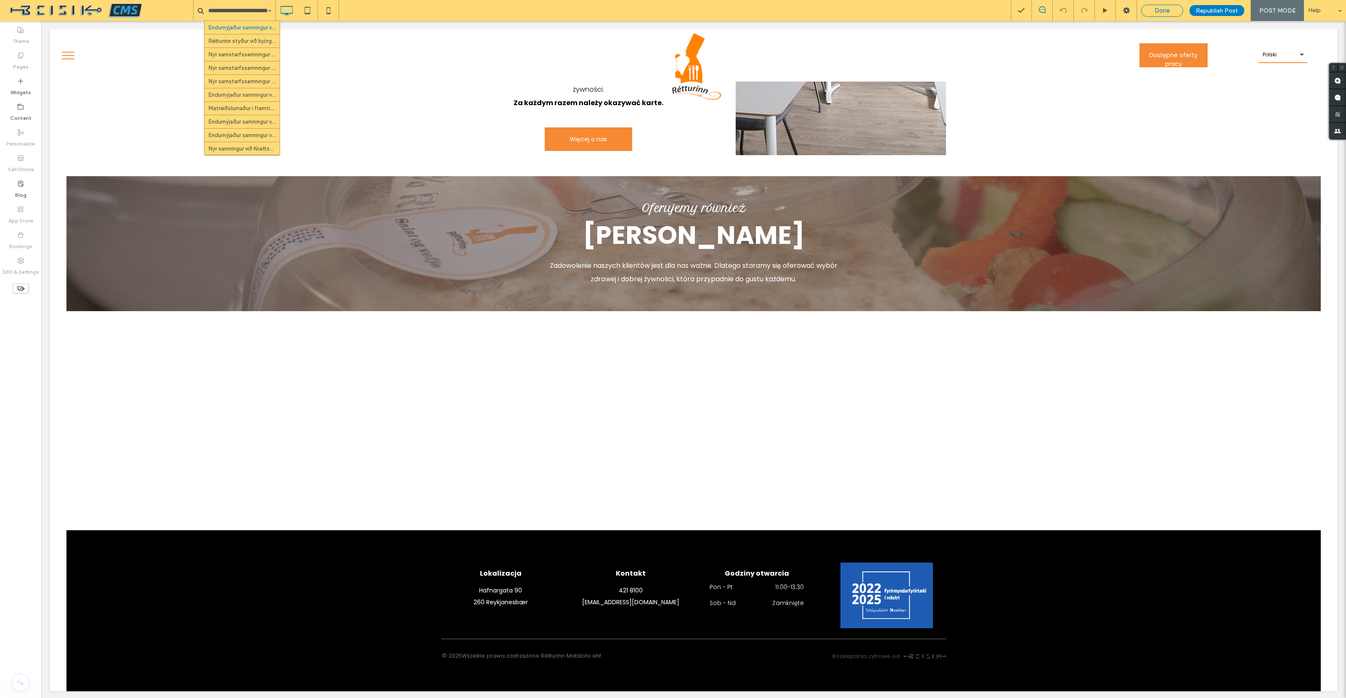
click at [1158, 10] on span "Done" at bounding box center [1161, 11] width 15 height 8
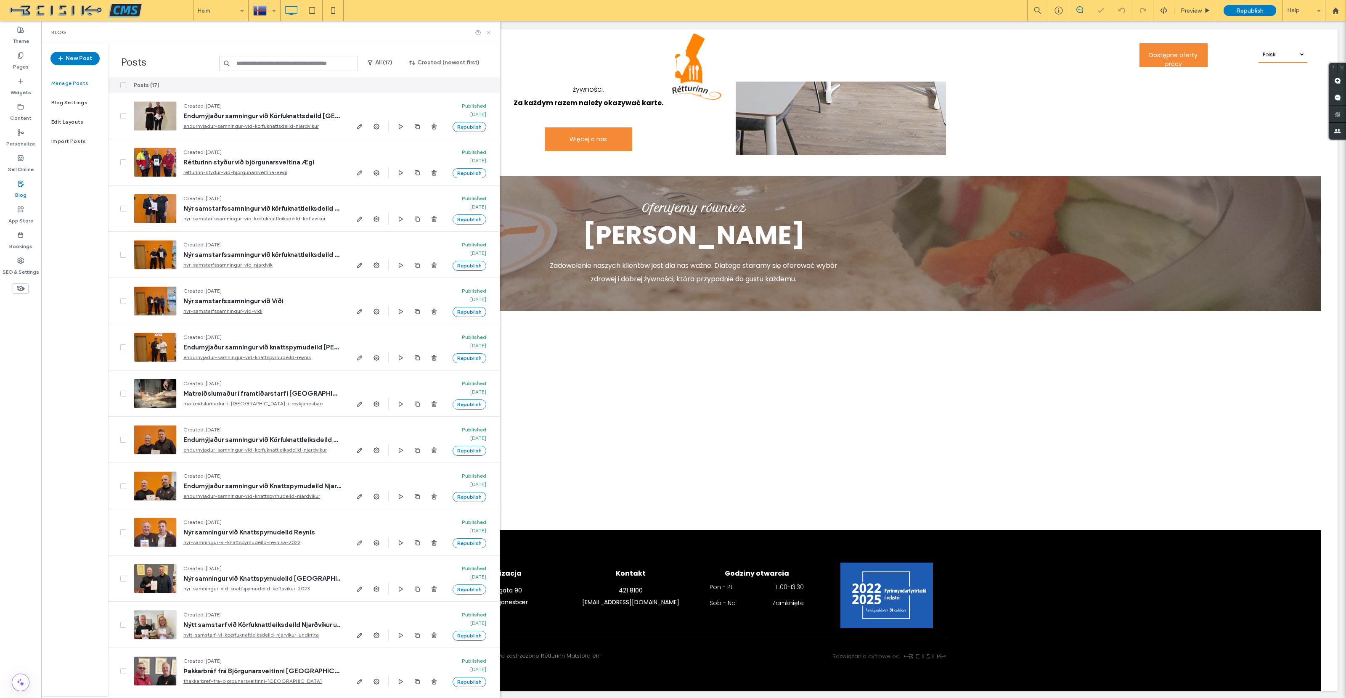
click at [488, 32] on use at bounding box center [488, 32] width 3 height 3
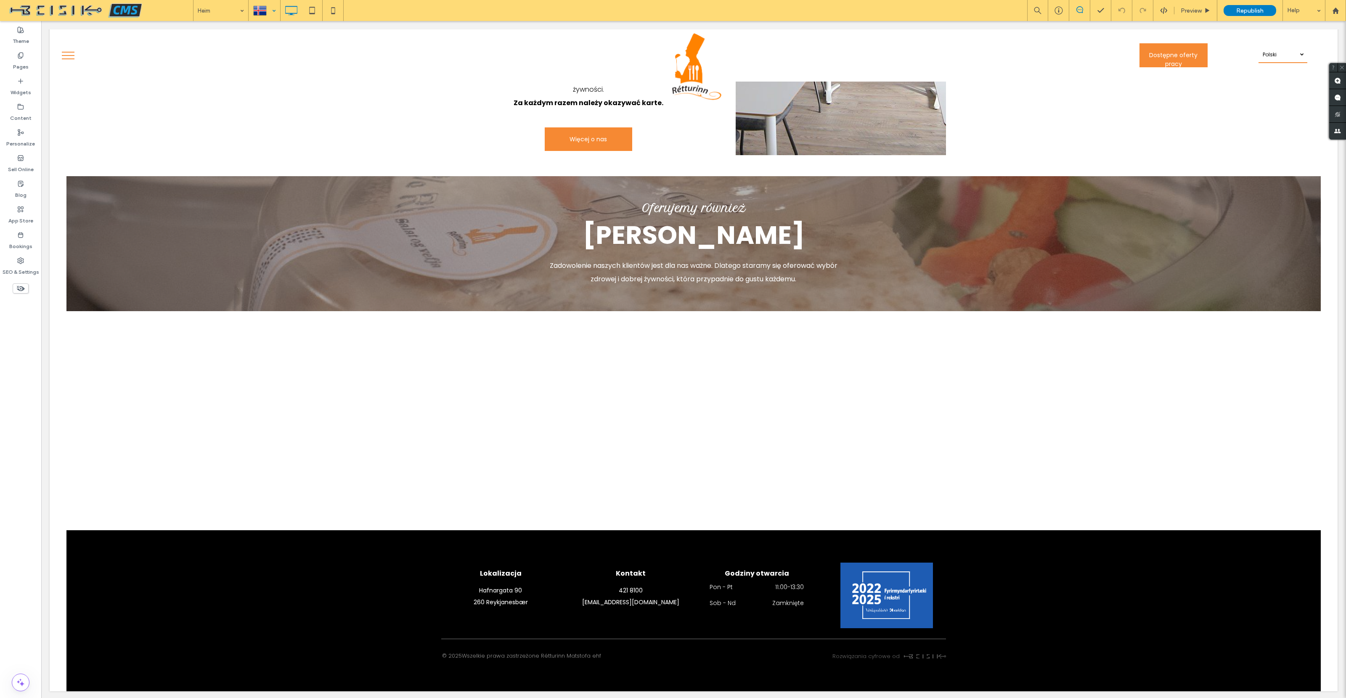
click at [273, 11] on div at bounding box center [264, 10] width 31 height 20
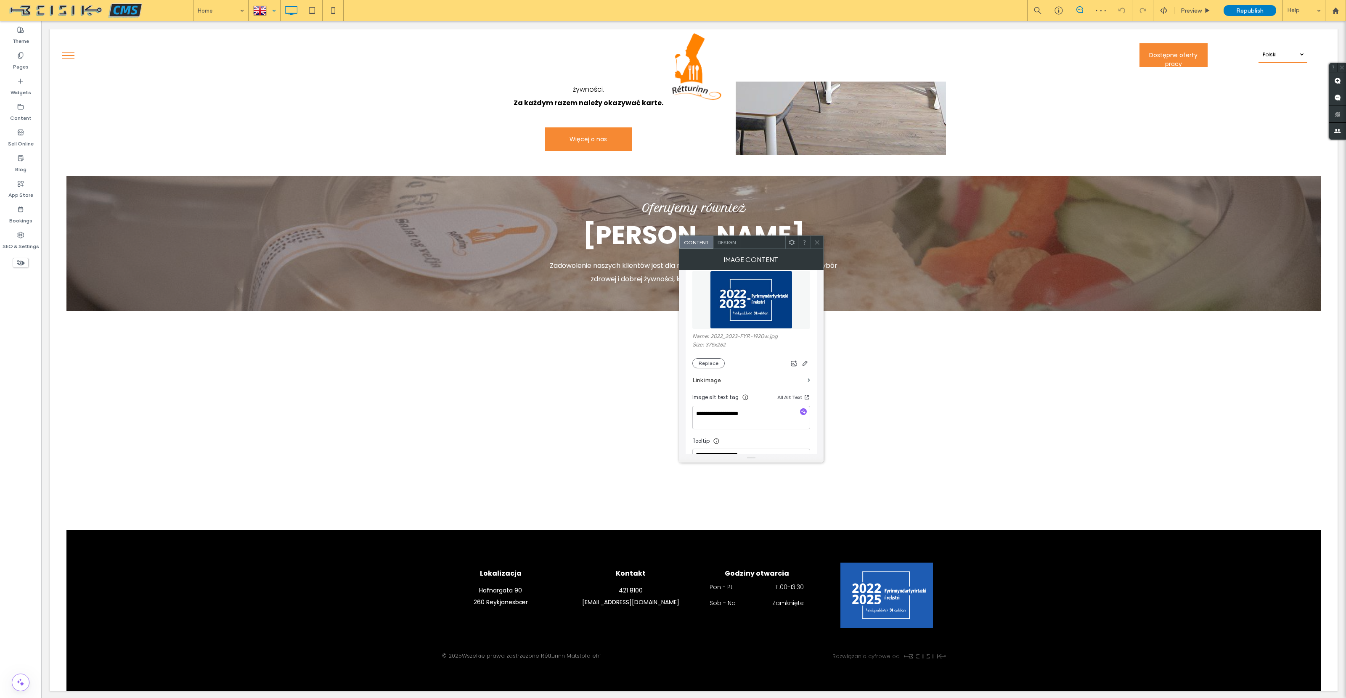
scroll to position [104, 0]
click at [715, 365] on button "Replace" at bounding box center [708, 362] width 32 height 10
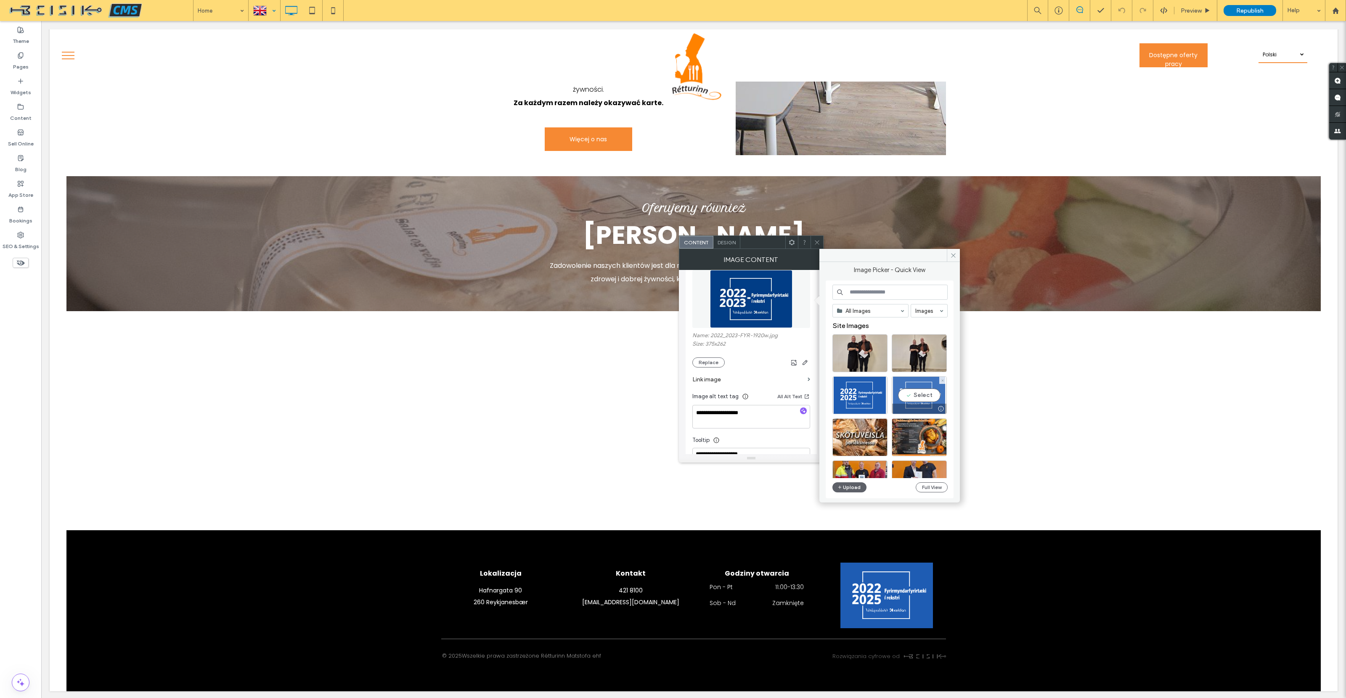
click at [929, 392] on div "Select" at bounding box center [918, 395] width 55 height 38
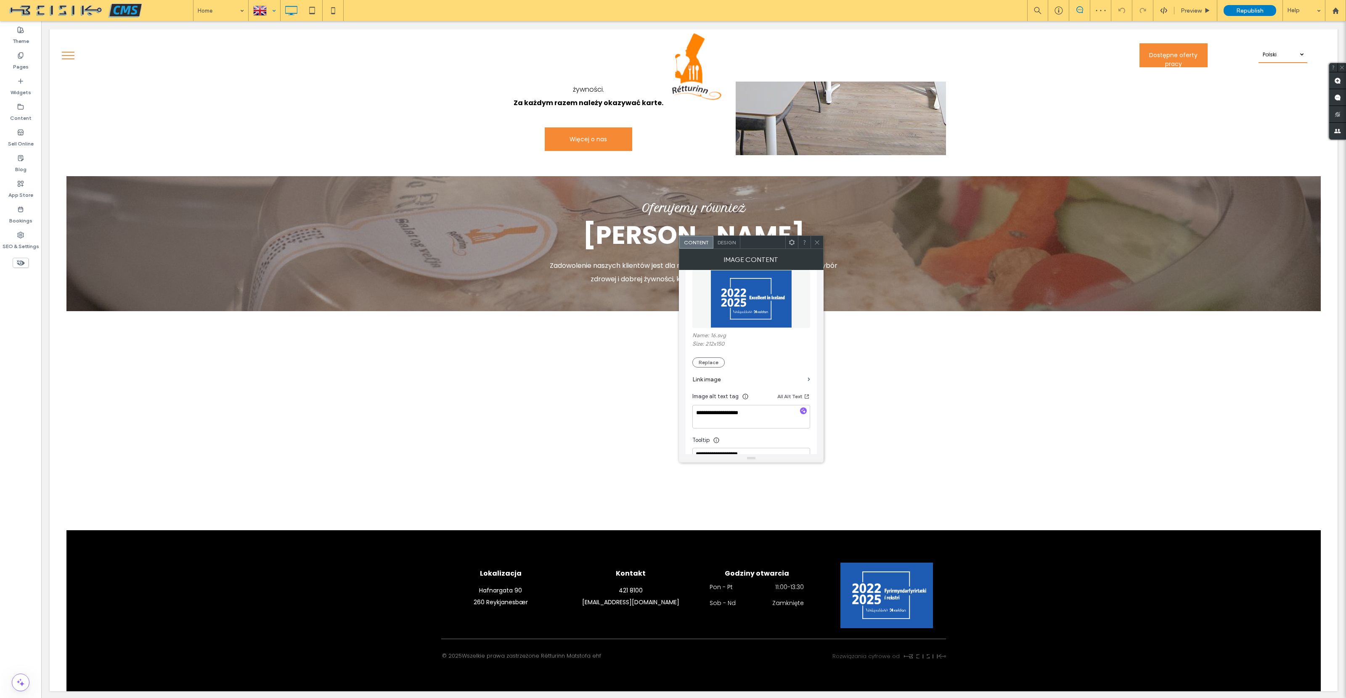
click at [817, 241] on icon at bounding box center [817, 242] width 6 height 6
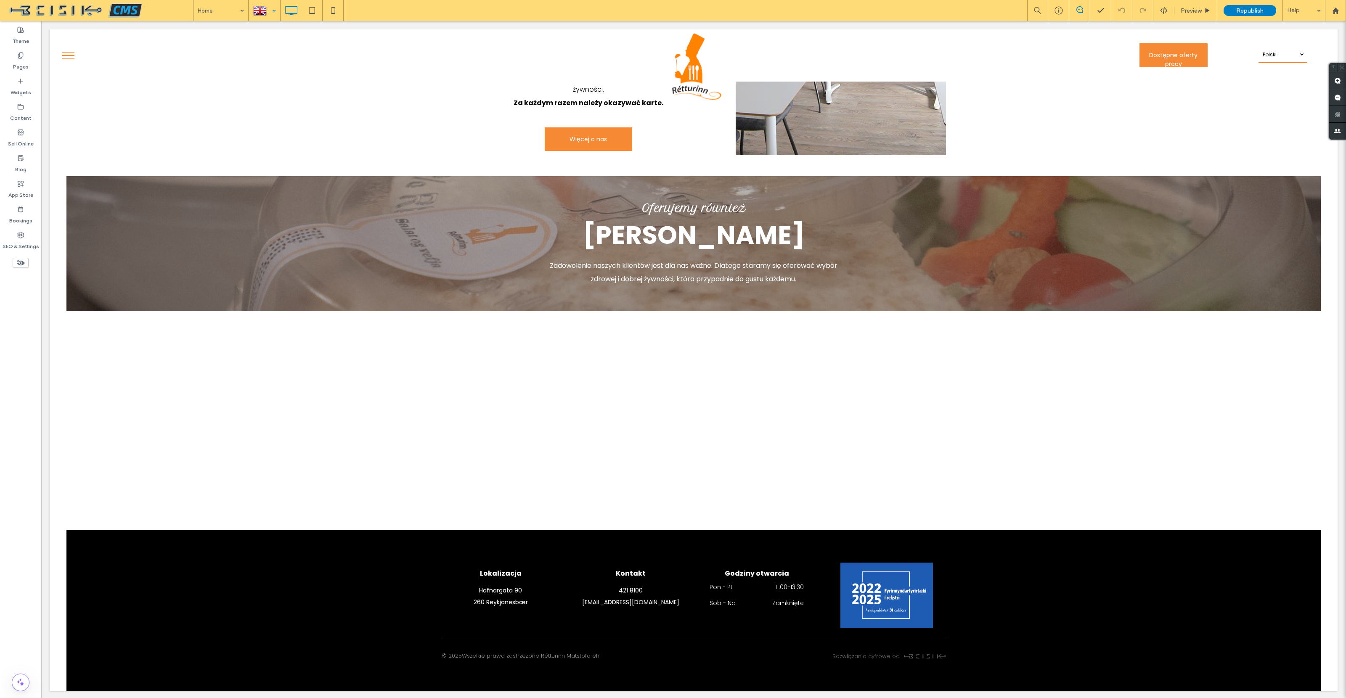
click at [271, 13] on div at bounding box center [264, 10] width 31 height 20
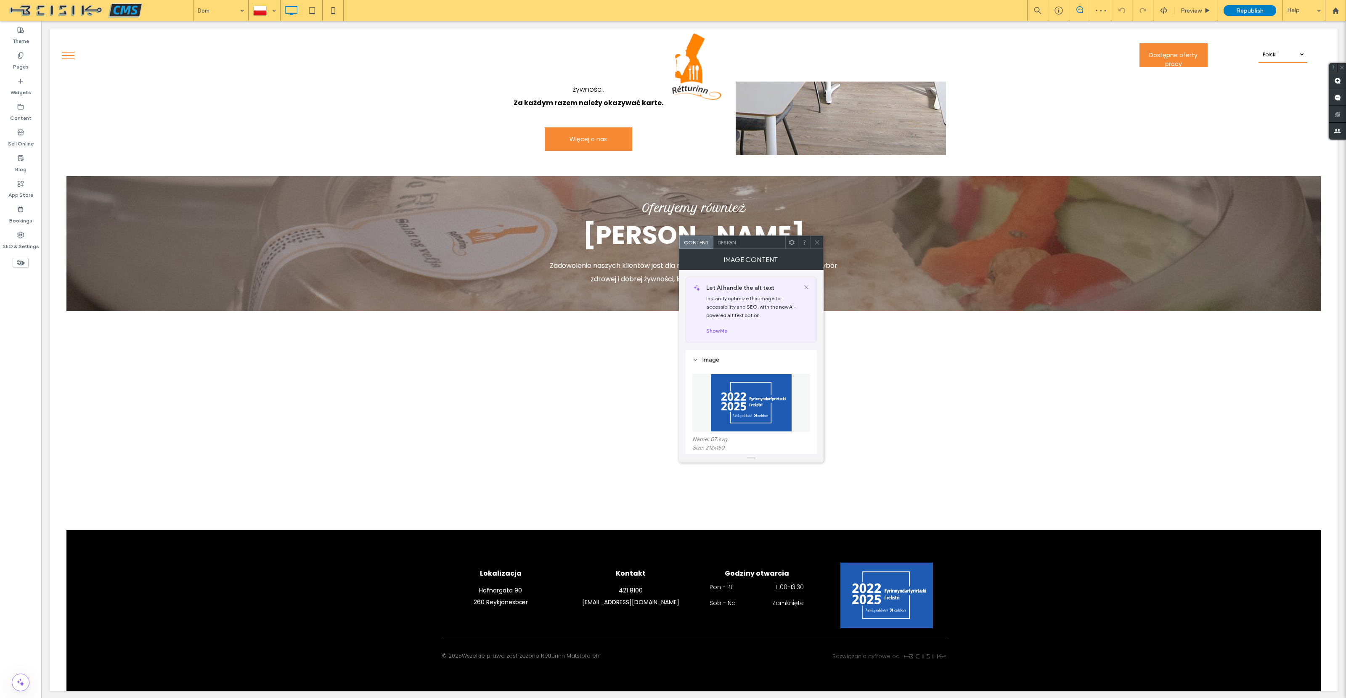
scroll to position [81, 0]
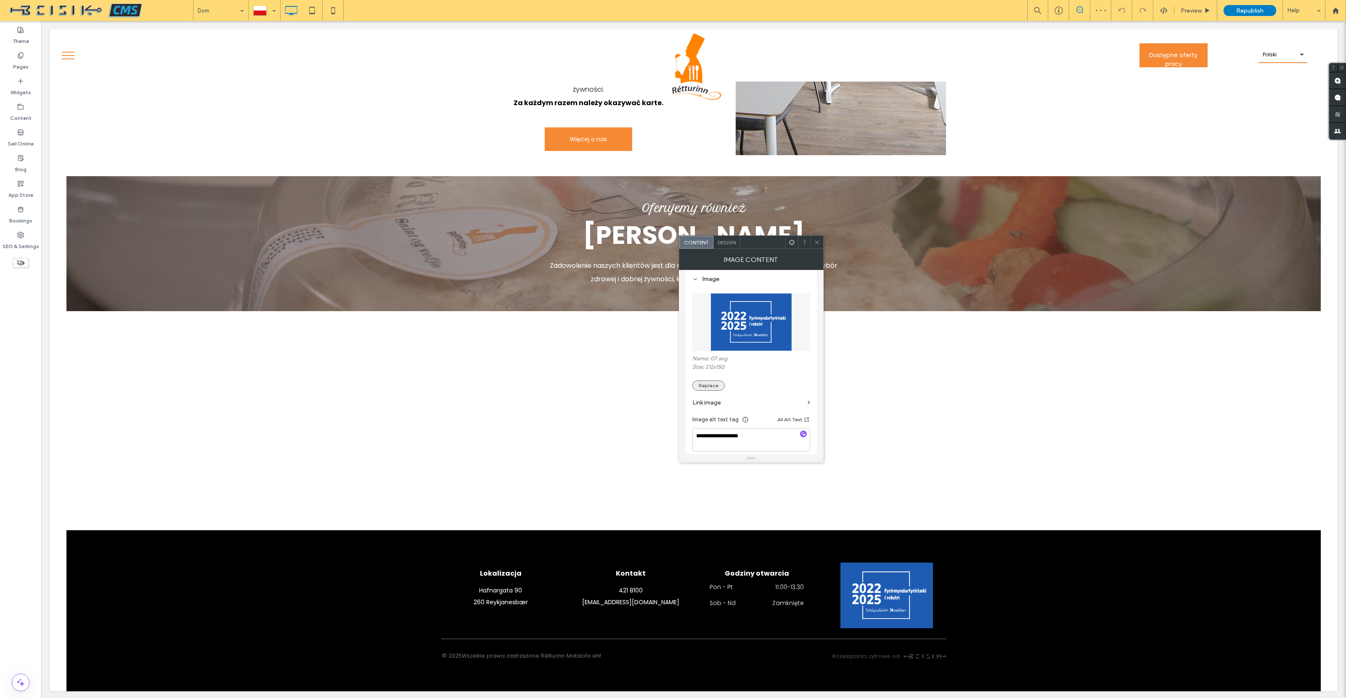
click at [709, 385] on button "Replace" at bounding box center [708, 386] width 32 height 10
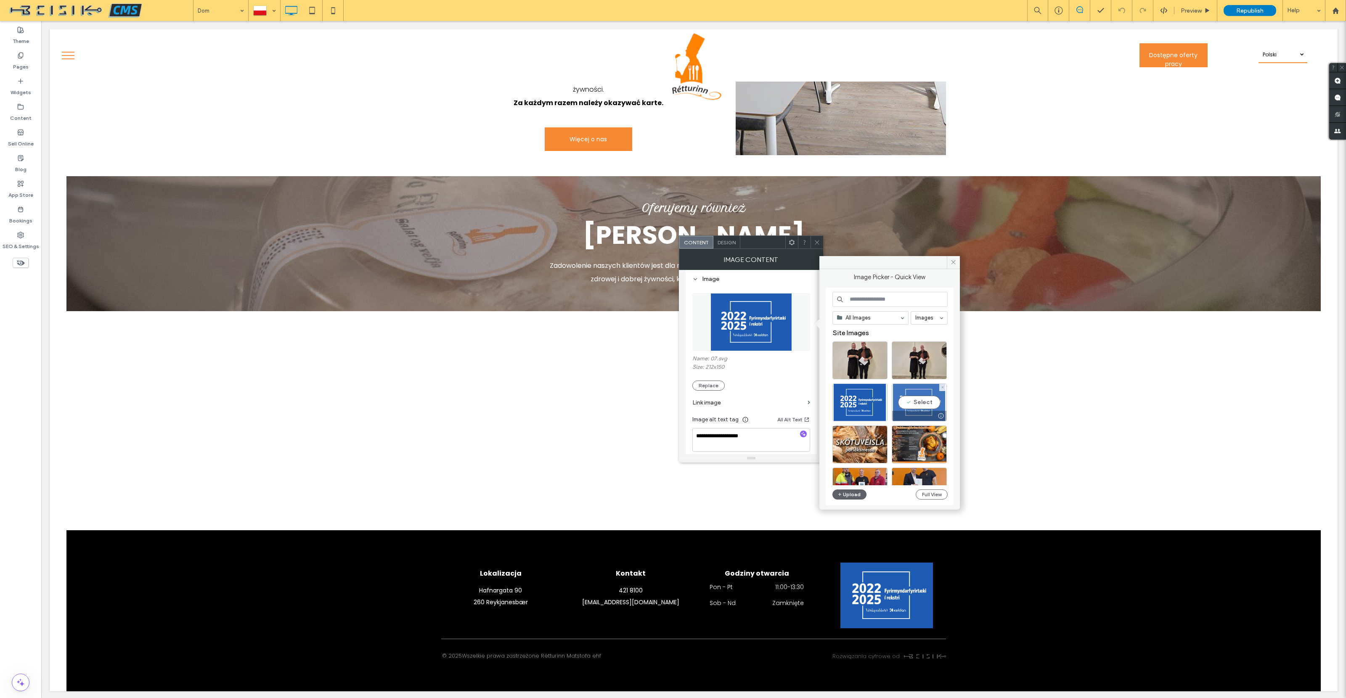
click at [917, 400] on div "Select" at bounding box center [918, 403] width 55 height 38
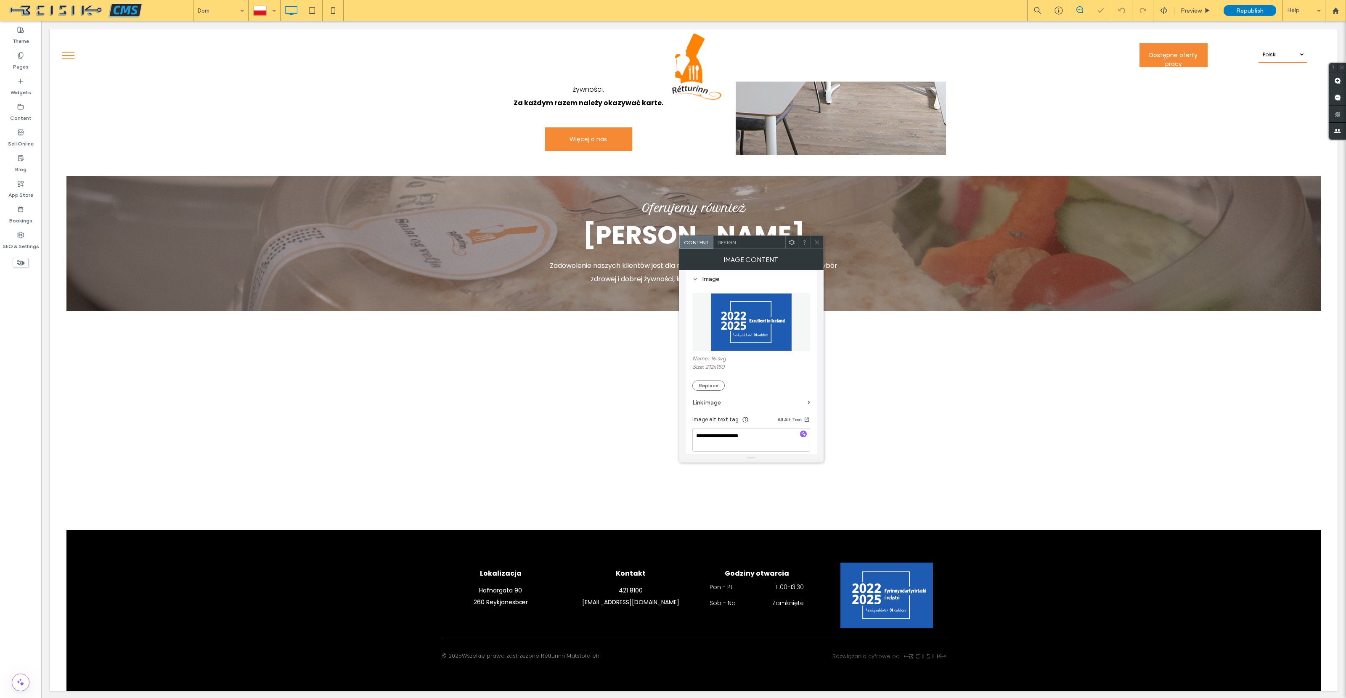
click at [815, 243] on icon at bounding box center [817, 242] width 6 height 6
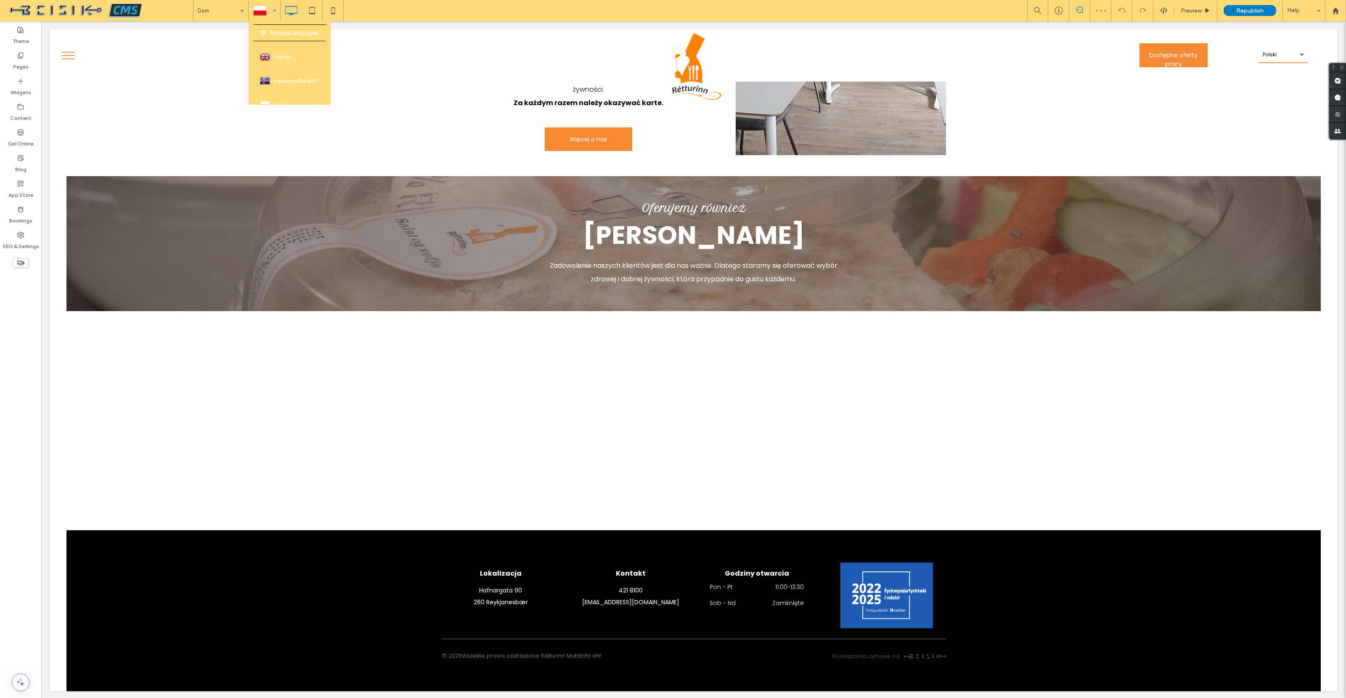
click at [271, 11] on div at bounding box center [264, 10] width 31 height 20
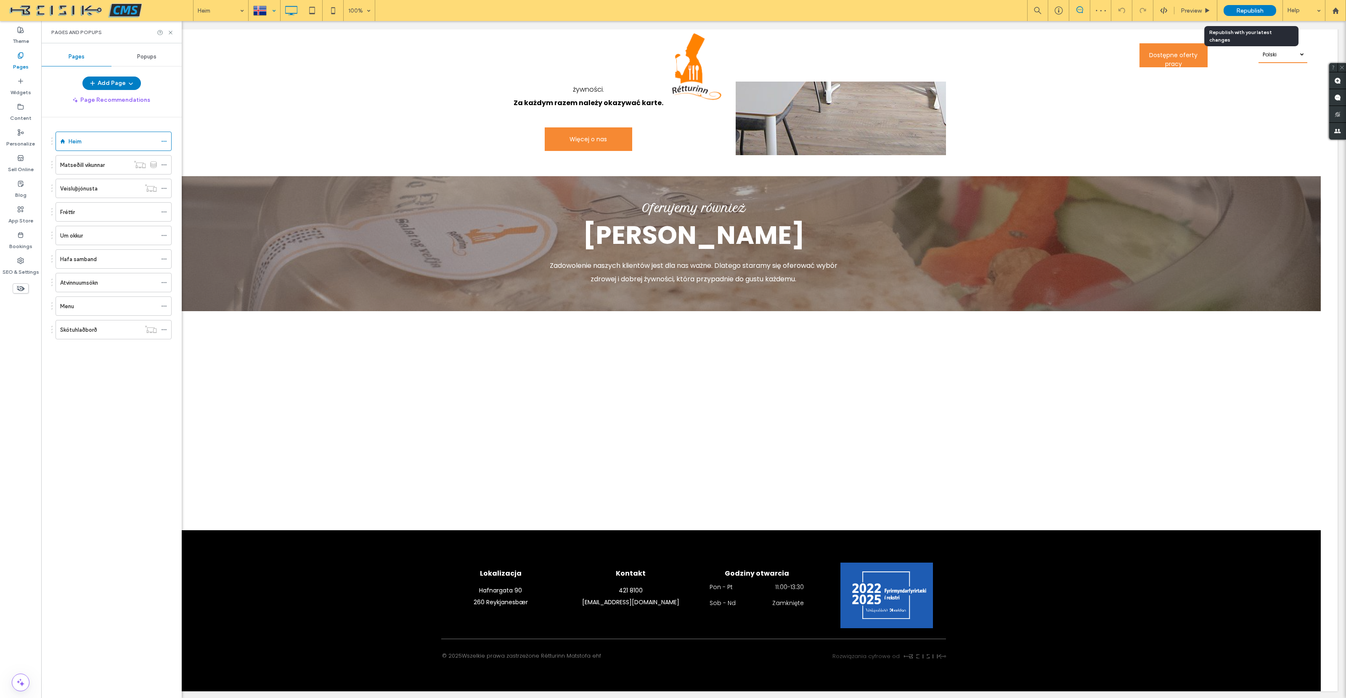
click at [1238, 8] on span "Republish" at bounding box center [1249, 10] width 27 height 7
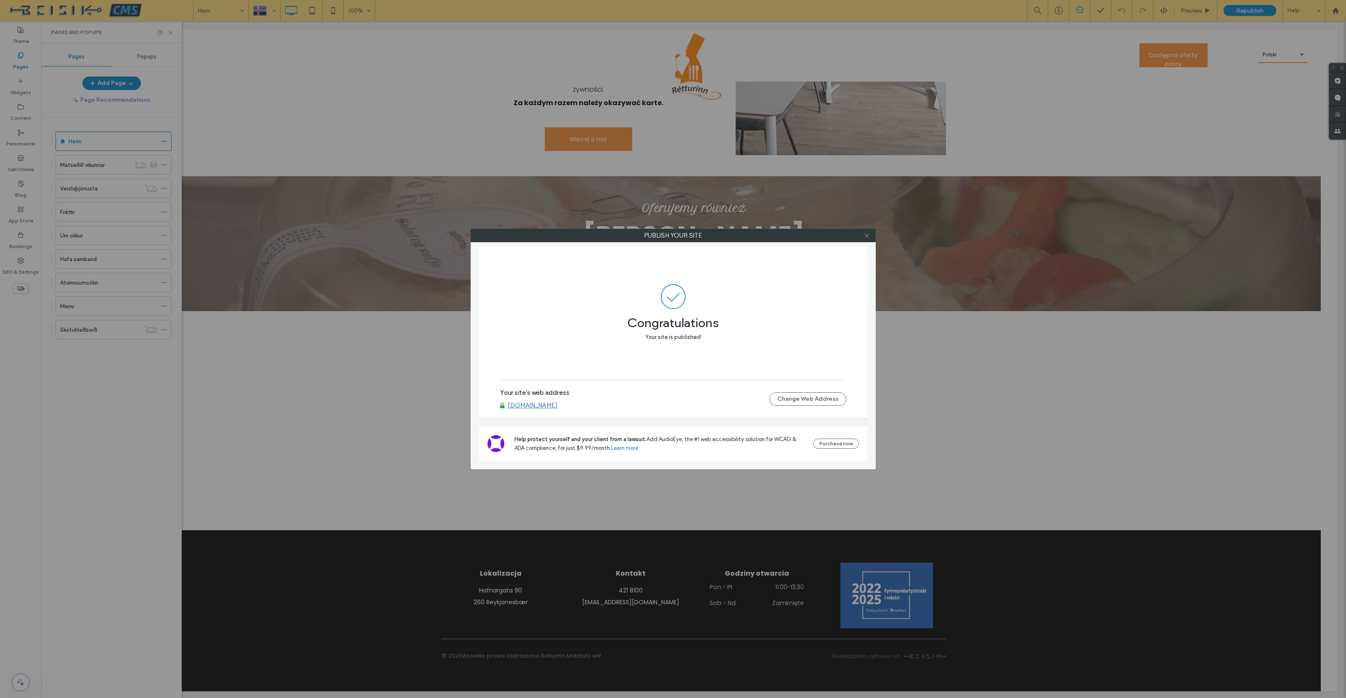
click at [865, 234] on use at bounding box center [866, 235] width 4 height 4
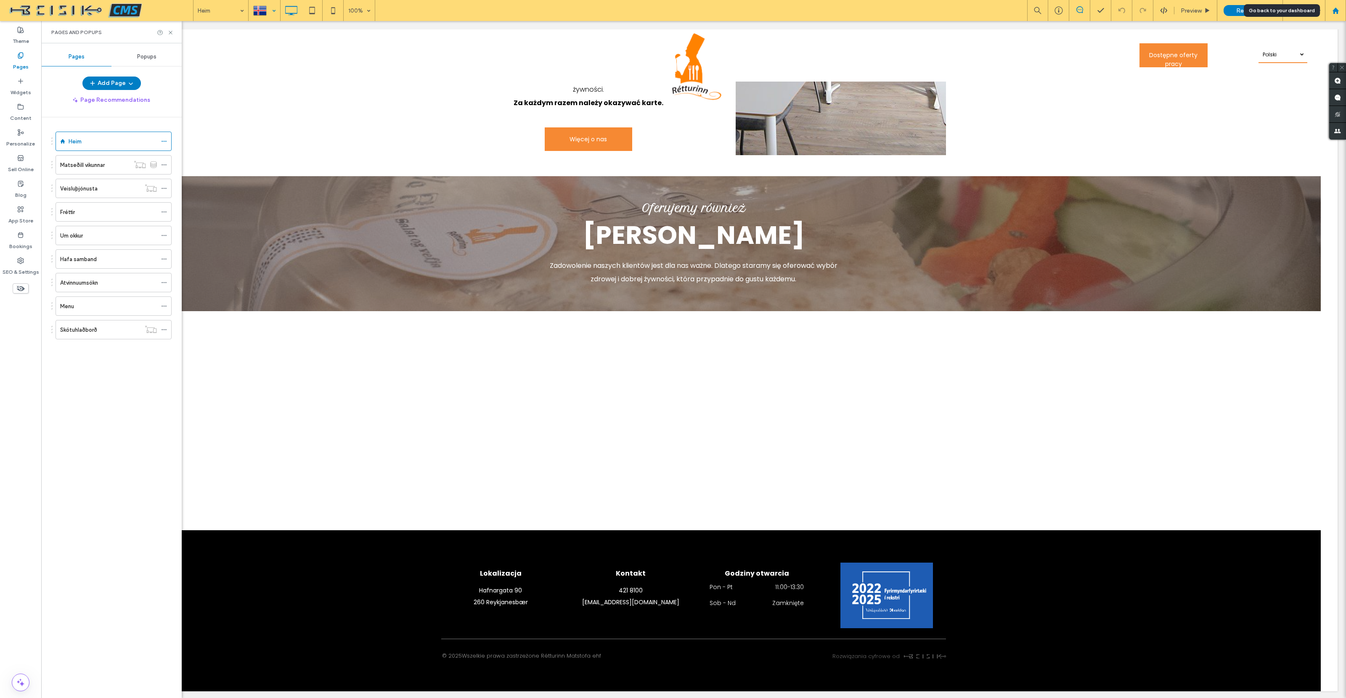
click at [1335, 8] on use at bounding box center [1335, 10] width 6 height 6
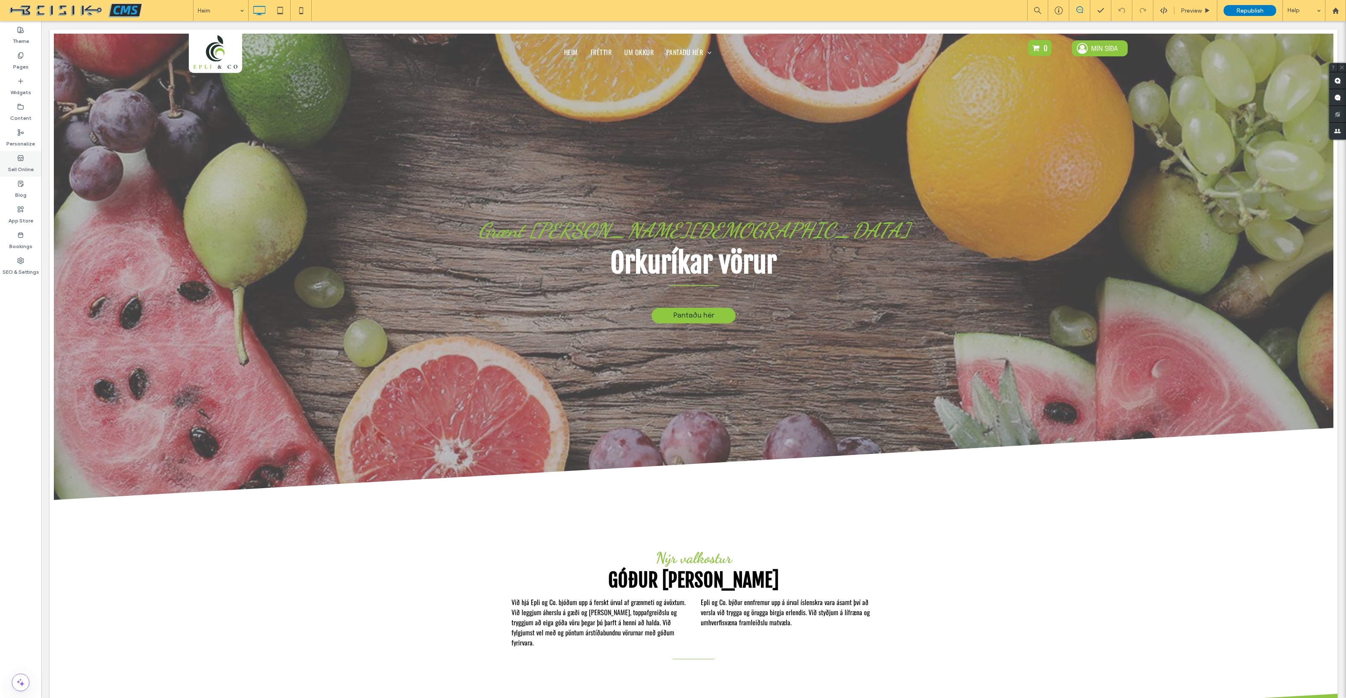
click at [21, 160] on use at bounding box center [20, 157] width 5 height 5
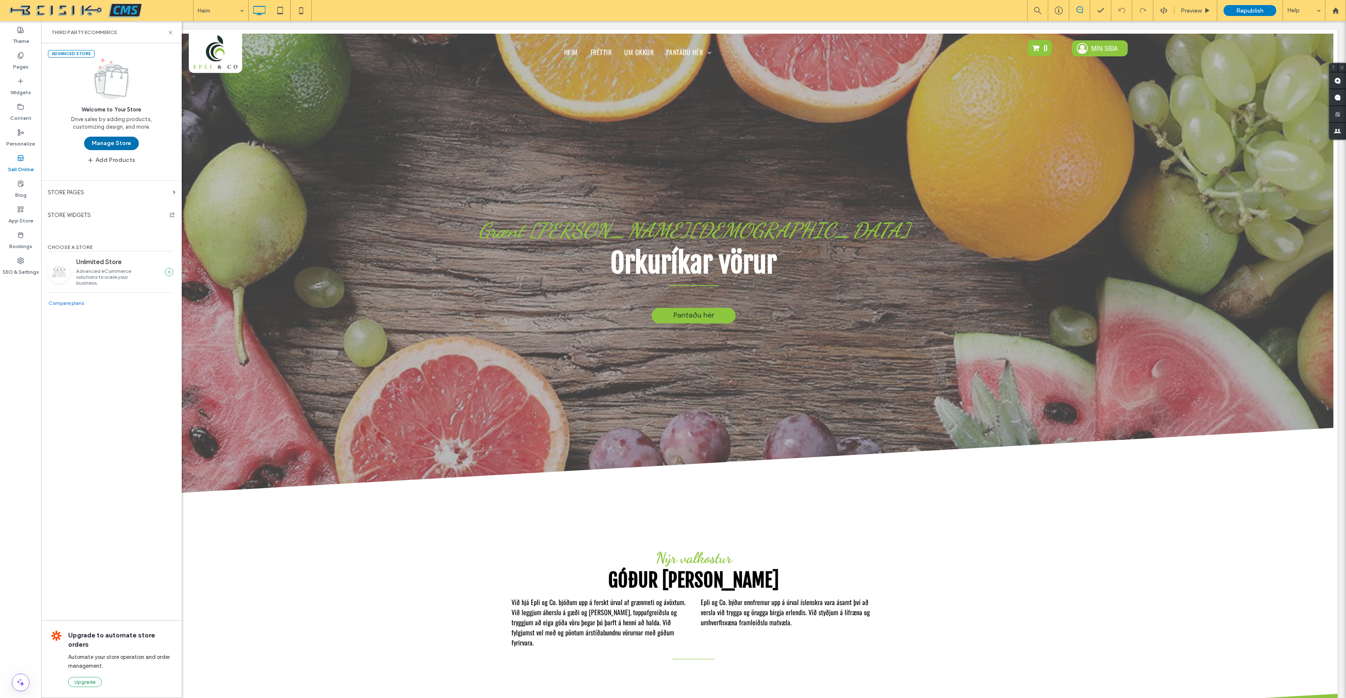
click at [109, 145] on button "Manage Store" at bounding box center [111, 143] width 55 height 13
